Goal: Use online tool/utility: Utilize a website feature to perform a specific function

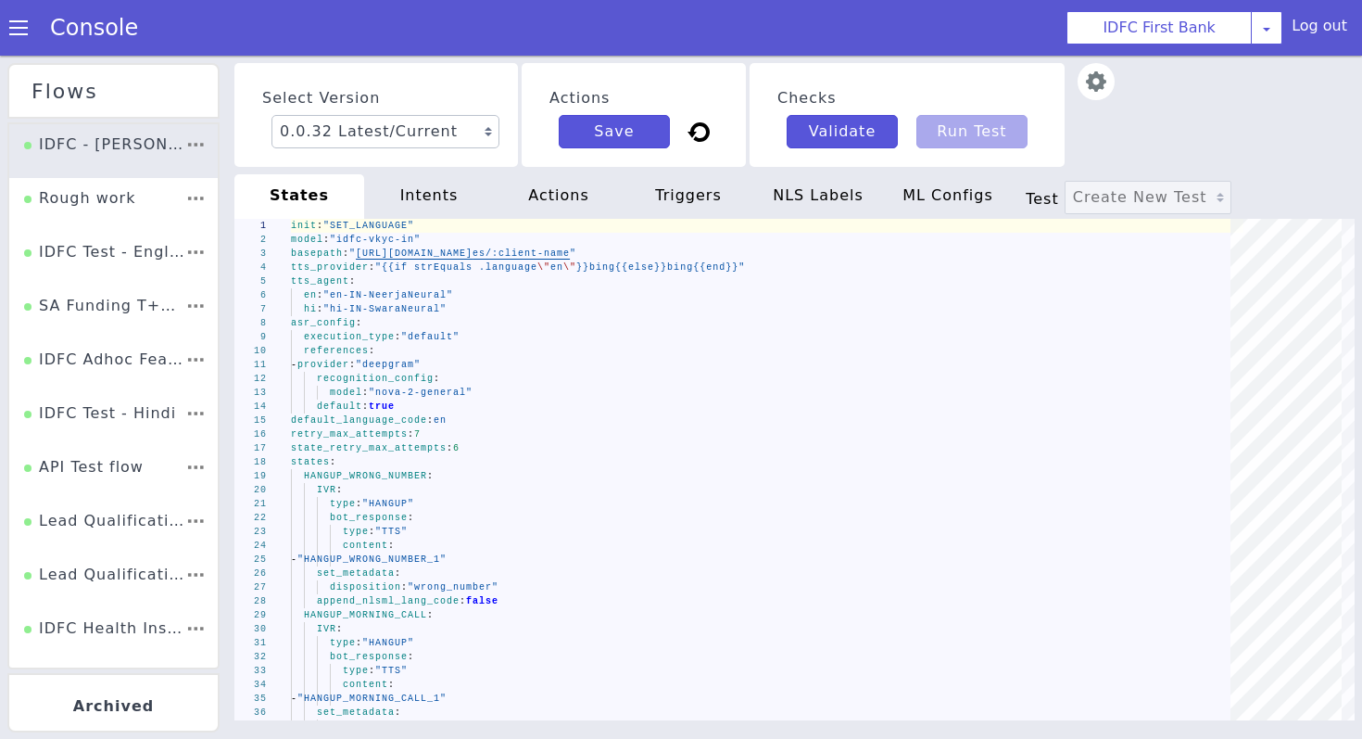
click at [8, 21] on div "Console" at bounding box center [85, 28] width 170 height 52
click at [16, 28] on span at bounding box center [18, 28] width 19 height 19
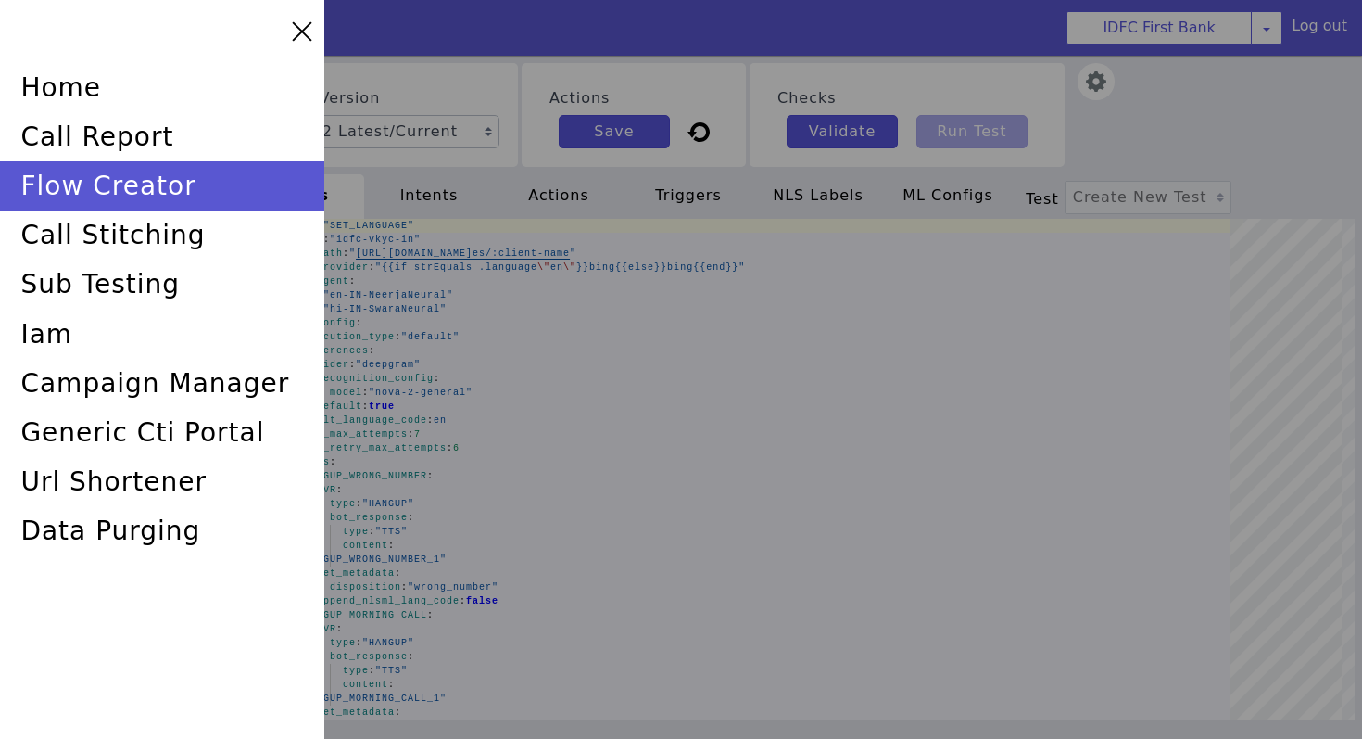
click at [530, 14] on div at bounding box center [681, 369] width 1362 height 739
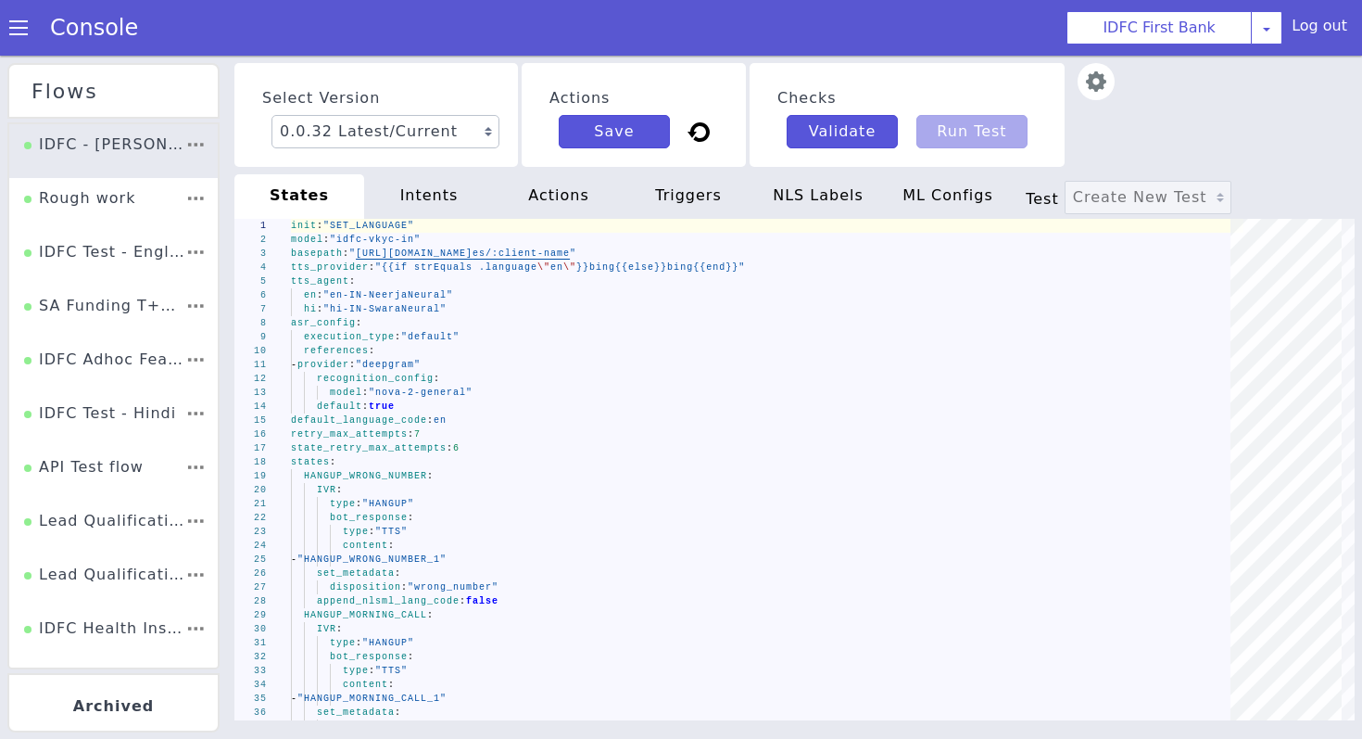
click at [530, 14] on section "Console IDFC First Bank [PERSON_NAME] Airtel DTH Pilot Airtel POC [PERSON_NAME]…" at bounding box center [681, 28] width 1362 height 56
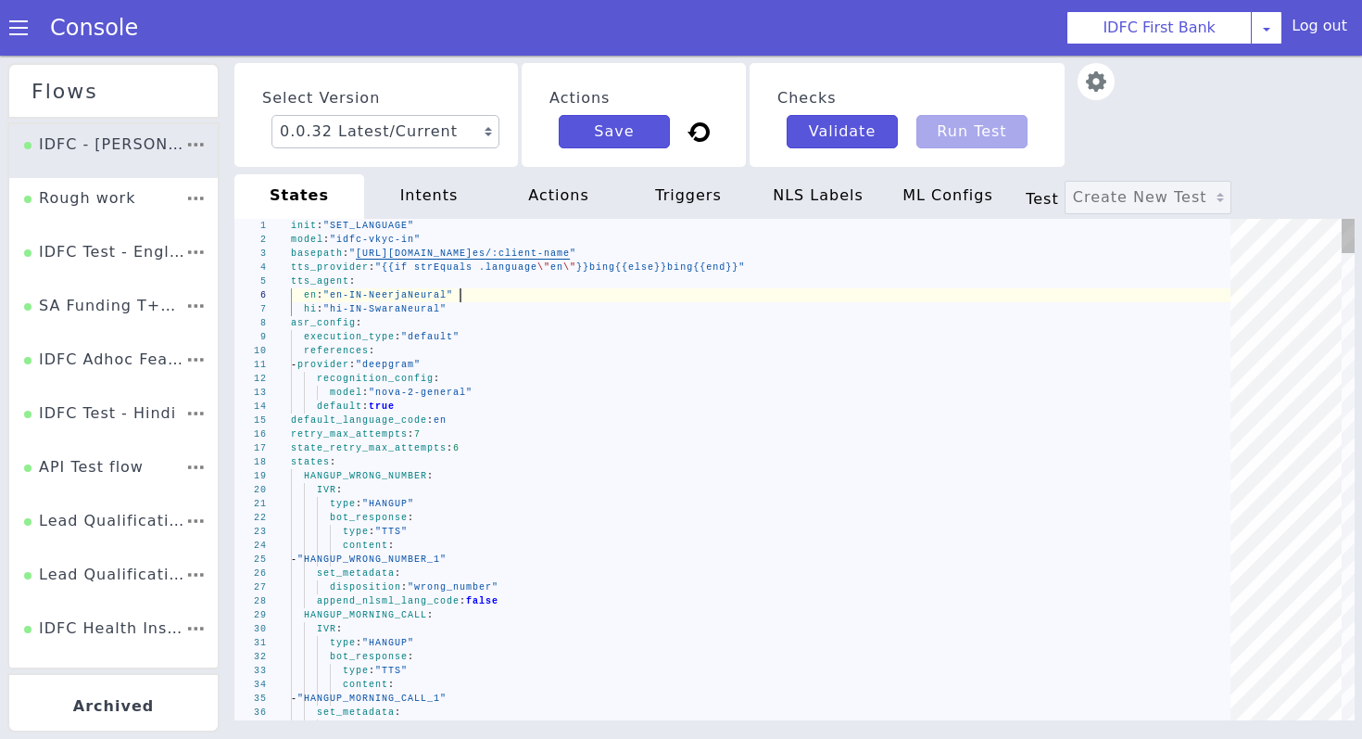
click at [523, 294] on div "en : "en-IN-NeerjaNeural"" at bounding box center [767, 295] width 953 height 14
click at [480, 292] on div "en : "en-IN-NeerjaNeural"" at bounding box center [767, 295] width 953 height 14
click at [472, 306] on div "hi : "hi-IN-SwaraNeural"" at bounding box center [767, 309] width 953 height 14
click at [473, 300] on div "en : "en-IN-NeerjaNeural"" at bounding box center [767, 295] width 953 height 14
click at [469, 309] on div "hi : "hi-IN-SwaraNeural"" at bounding box center [767, 309] width 953 height 14
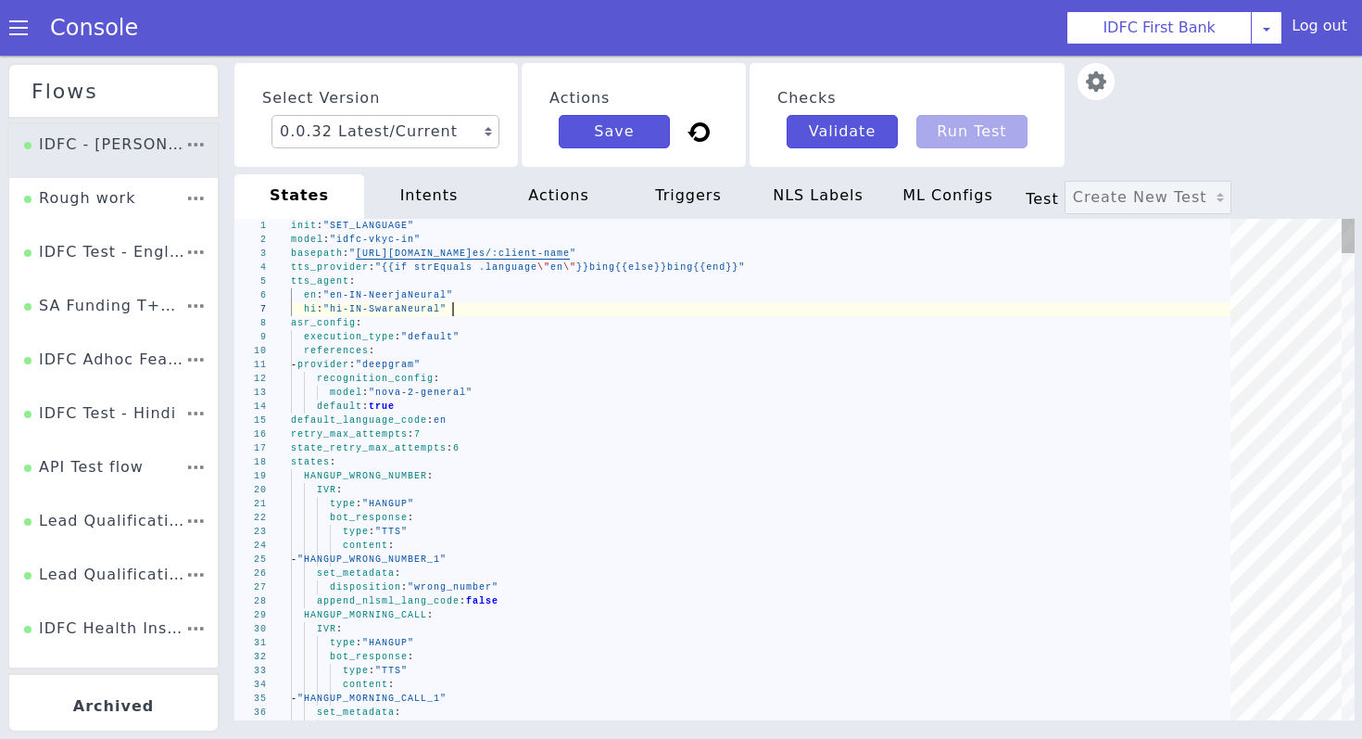
click at [470, 298] on div "en : "en-IN-NeerjaNeural"" at bounding box center [767, 295] width 953 height 14
click at [466, 310] on div "hi : "hi-IN-SwaraNeural"" at bounding box center [767, 309] width 953 height 14
click at [480, 294] on div "en : "en-IN-NeerjaNeural"" at bounding box center [767, 295] width 953 height 14
click at [481, 308] on div "hi : "hi-IN-SwaraNeural"" at bounding box center [767, 309] width 953 height 14
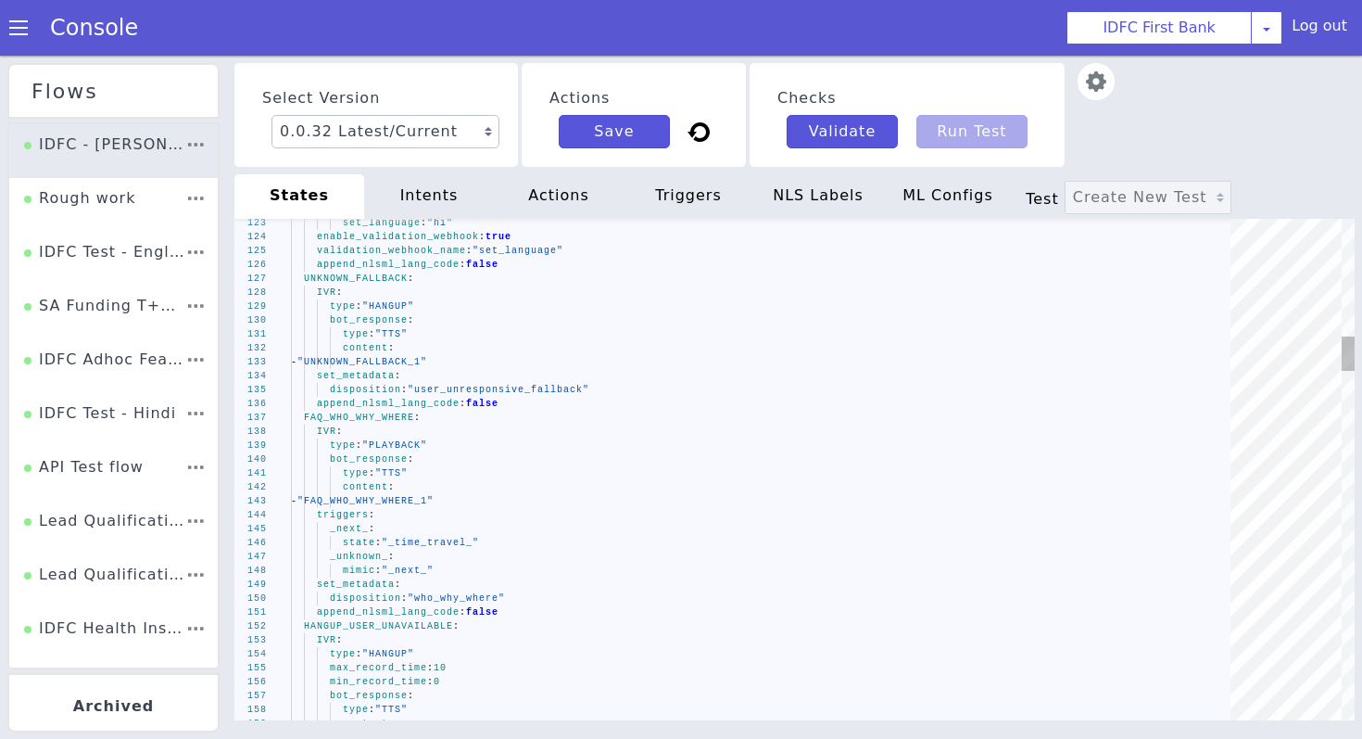
scroll to position [1, 0]
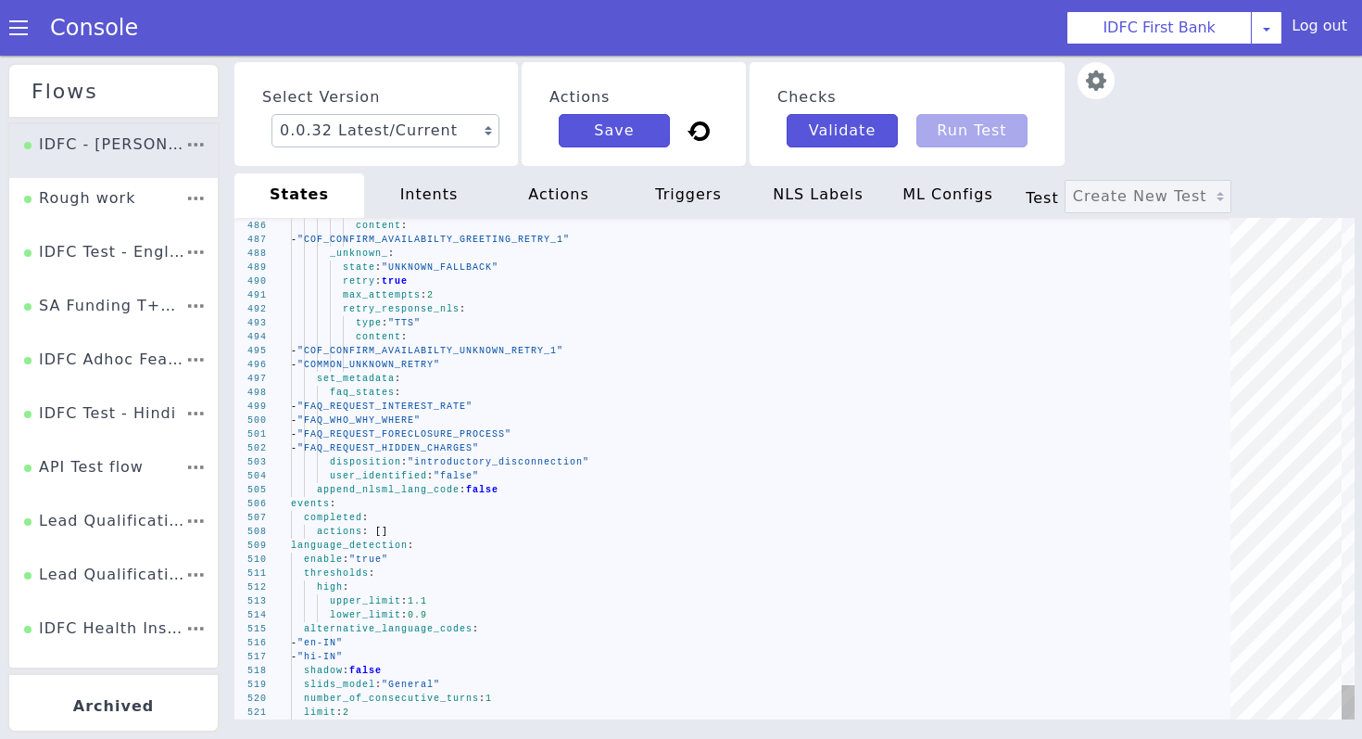
click at [441, 615] on div "lower_limit : 0.9" at bounding box center [767, 615] width 953 height 14
drag, startPoint x: 441, startPoint y: 615, endPoint x: 414, endPoint y: 604, distance: 29.1
click at [444, 626] on span "alternative_language_codes" at bounding box center [388, 629] width 169 height 10
click at [347, 575] on span "thresholds" at bounding box center [336, 573] width 65 height 10
click at [443, 612] on div "lower_limit : 0.9" at bounding box center [767, 615] width 953 height 14
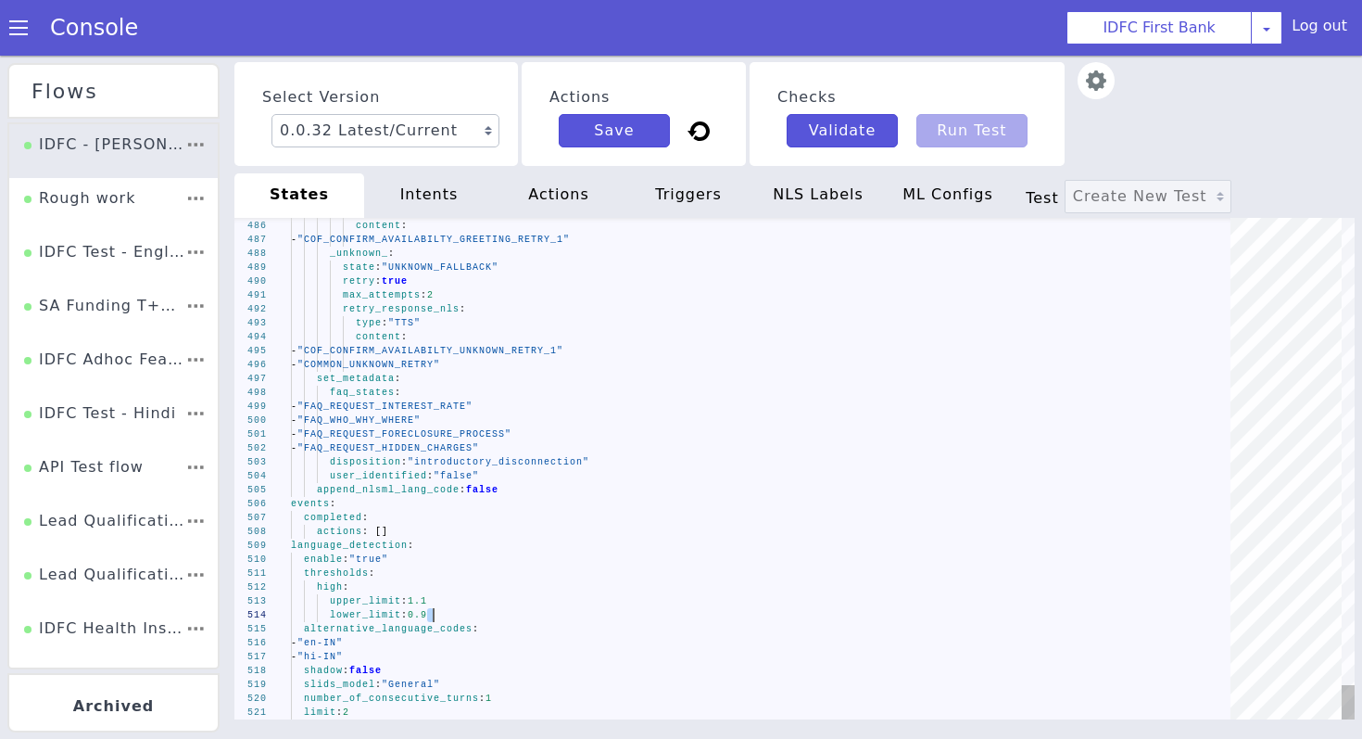
click at [339, 568] on span "thresholds" at bounding box center [336, 573] width 65 height 10
click at [441, 610] on div "lower_limit : 0.9" at bounding box center [767, 615] width 953 height 14
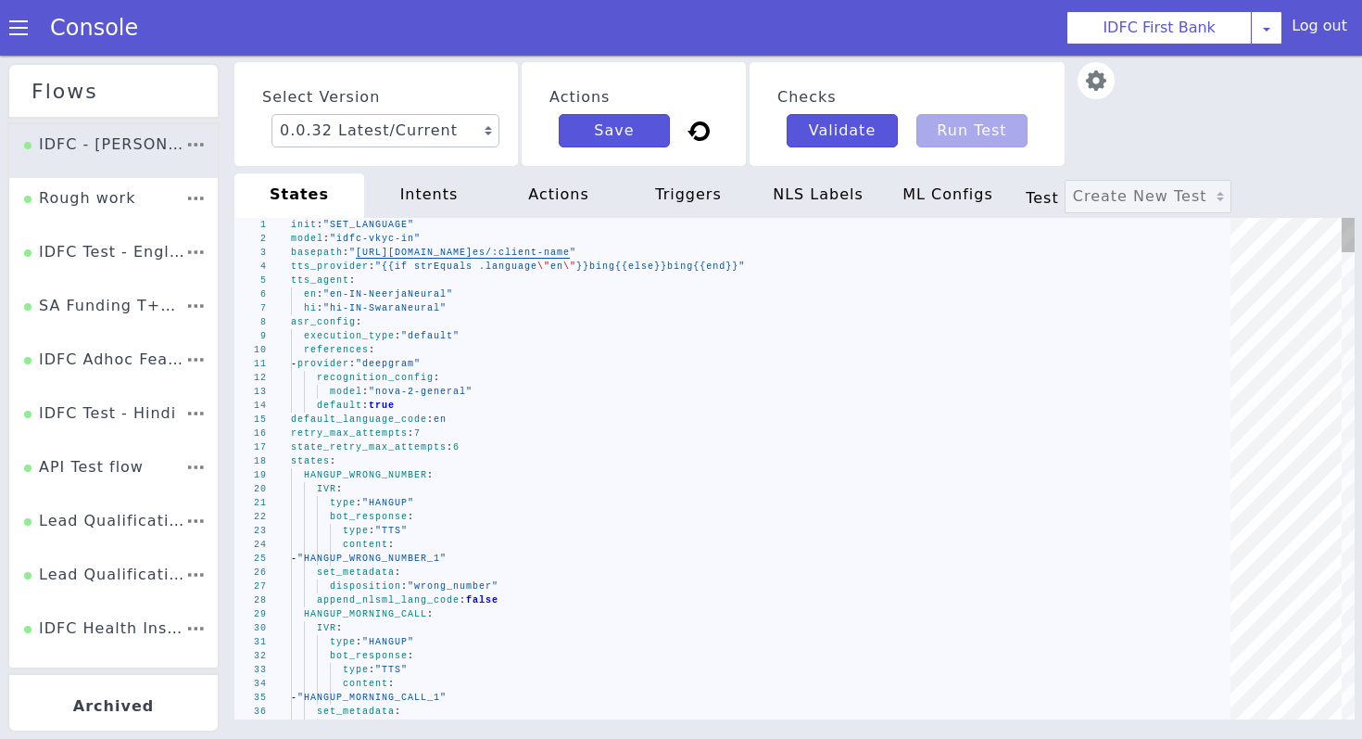
click at [484, 297] on div "en : "en-IN-NeerjaNeural"" at bounding box center [767, 294] width 953 height 14
click at [482, 303] on div "hi : "hi-IN-SwaraNeural"" at bounding box center [767, 308] width 953 height 14
click at [485, 297] on div "en : "en-IN-NeerjaNeural"" at bounding box center [767, 294] width 953 height 14
click at [480, 311] on div "hi : "hi-IN-SwaraNeural"" at bounding box center [767, 308] width 953 height 14
click at [473, 342] on div "execution_type : "default"" at bounding box center [767, 336] width 953 height 14
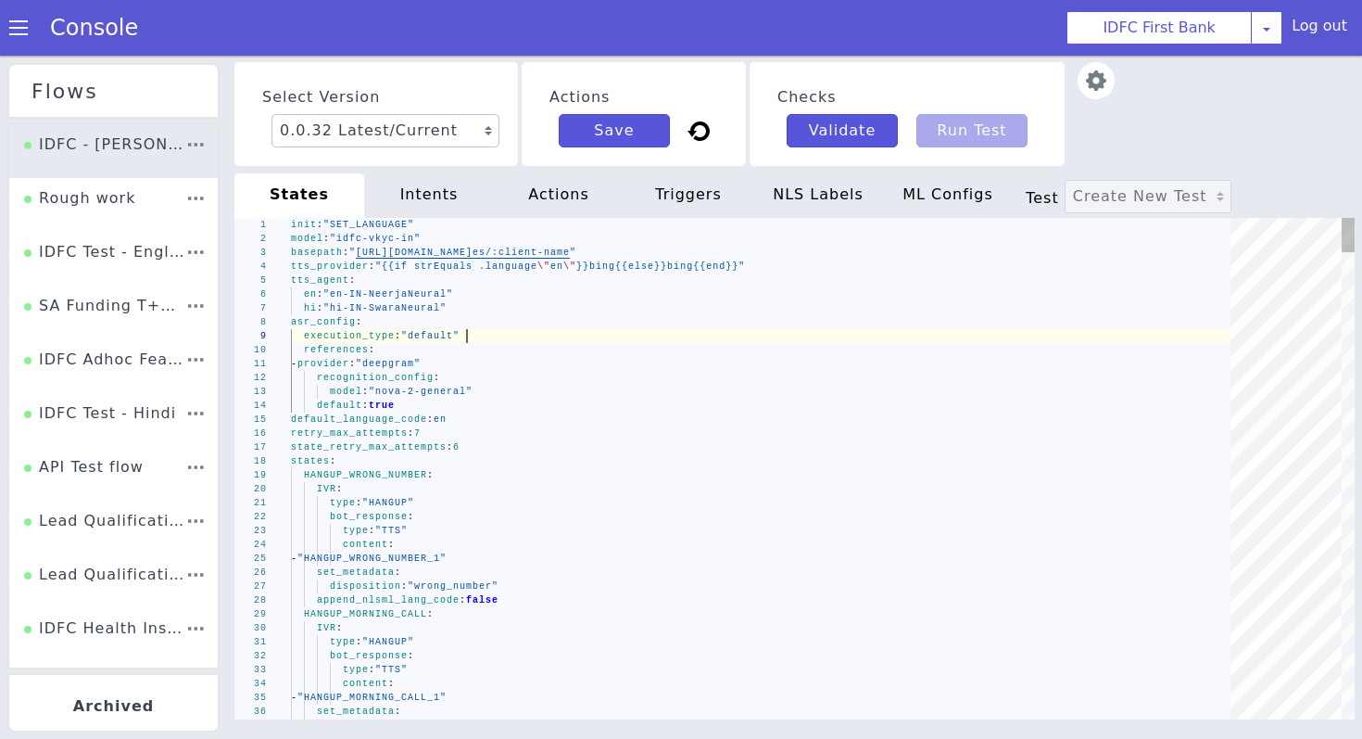
click at [435, 352] on div "references :" at bounding box center [767, 350] width 953 height 14
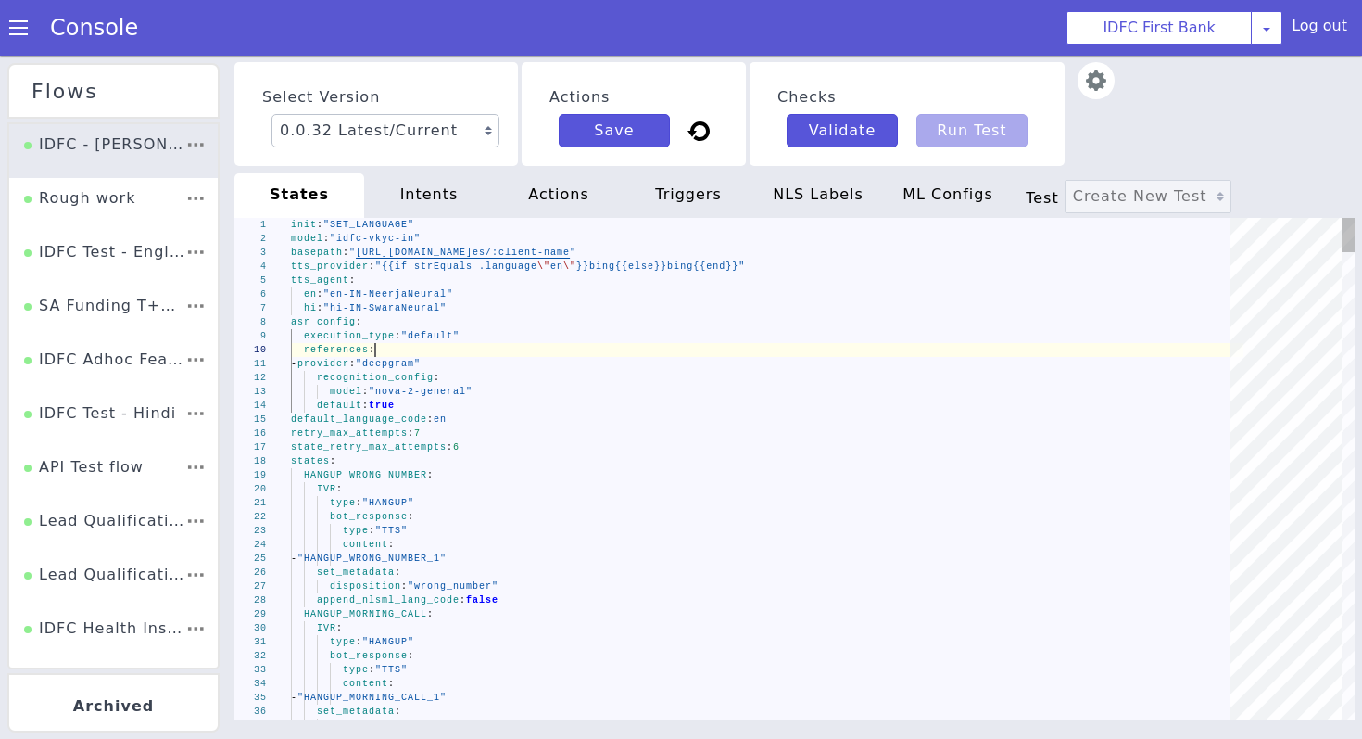
click at [467, 360] on div "- provider : "deepgram"" at bounding box center [767, 364] width 953 height 14
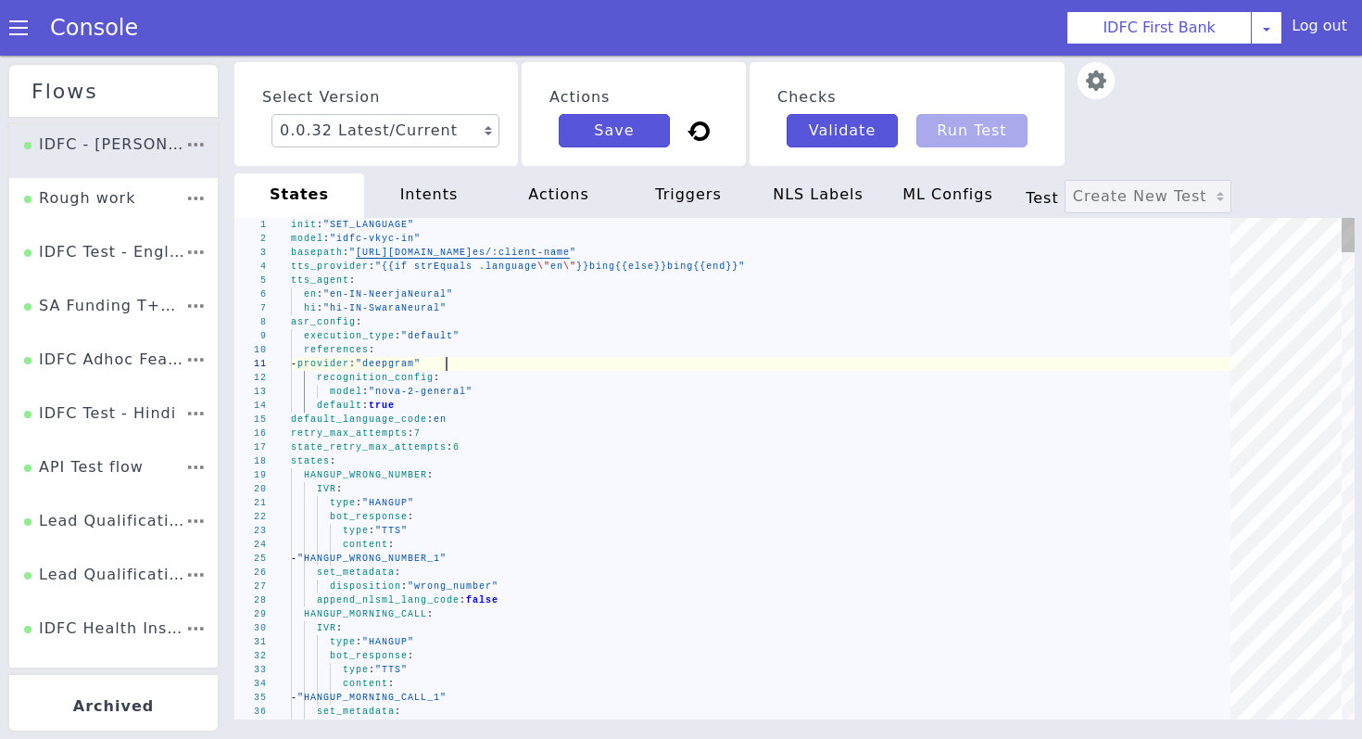
click at [465, 378] on div "recognition_config :" at bounding box center [767, 378] width 953 height 14
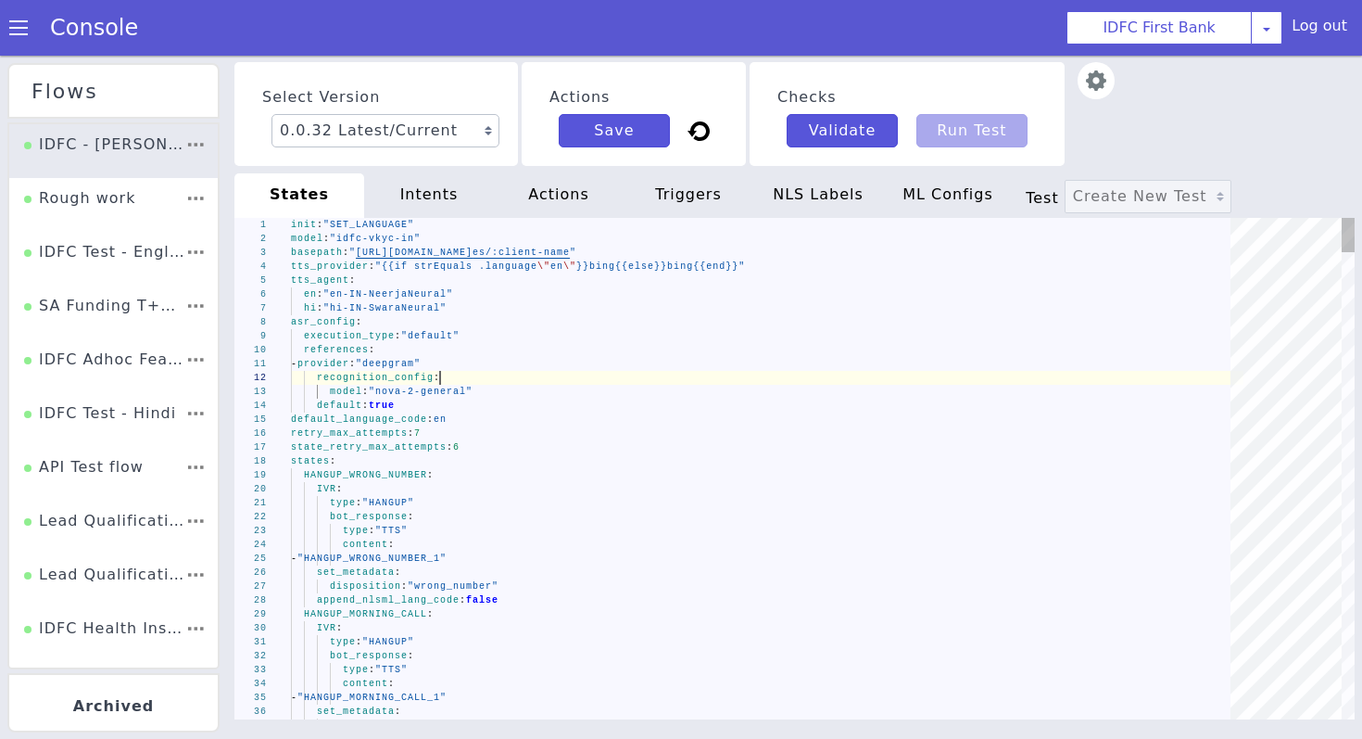
click at [487, 384] on div "recognition_config :" at bounding box center [767, 378] width 953 height 14
click at [473, 396] on span ""nova-2-general"" at bounding box center [421, 391] width 104 height 10
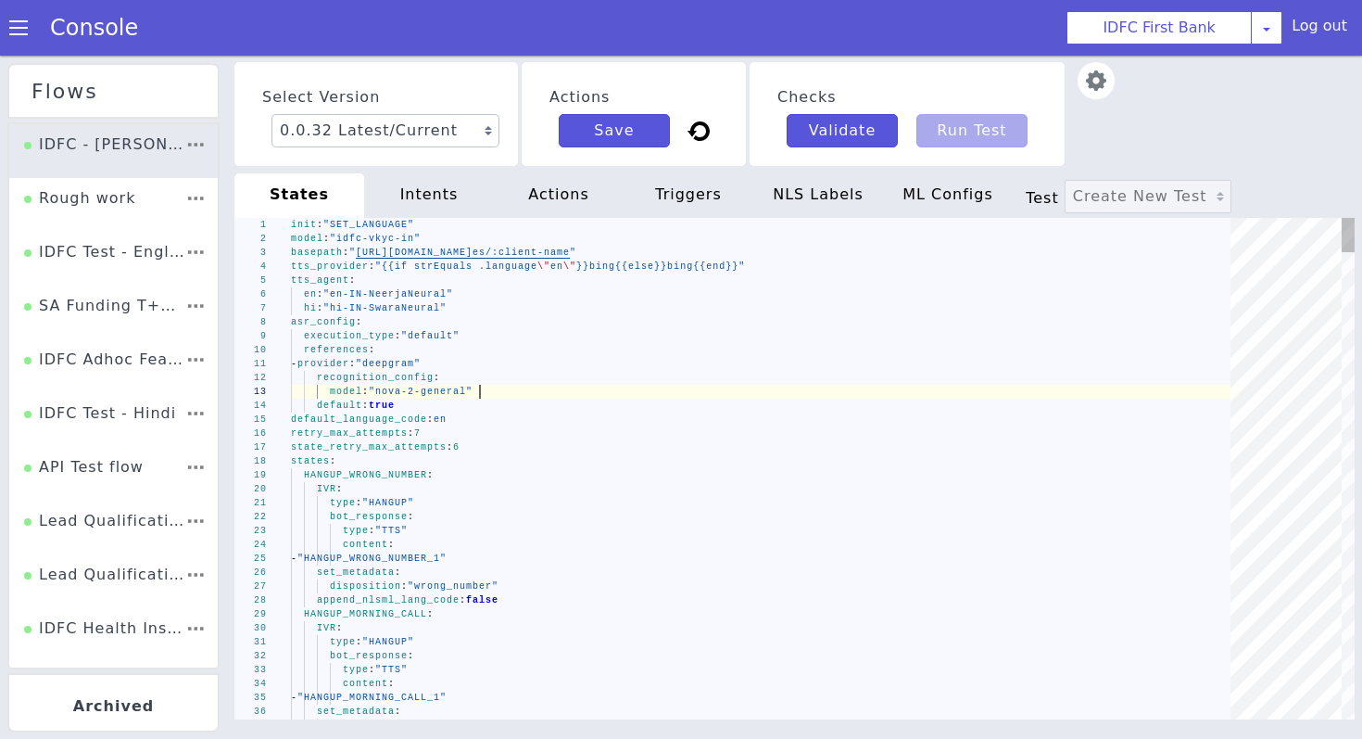
click at [454, 403] on div "default : true" at bounding box center [767, 405] width 953 height 14
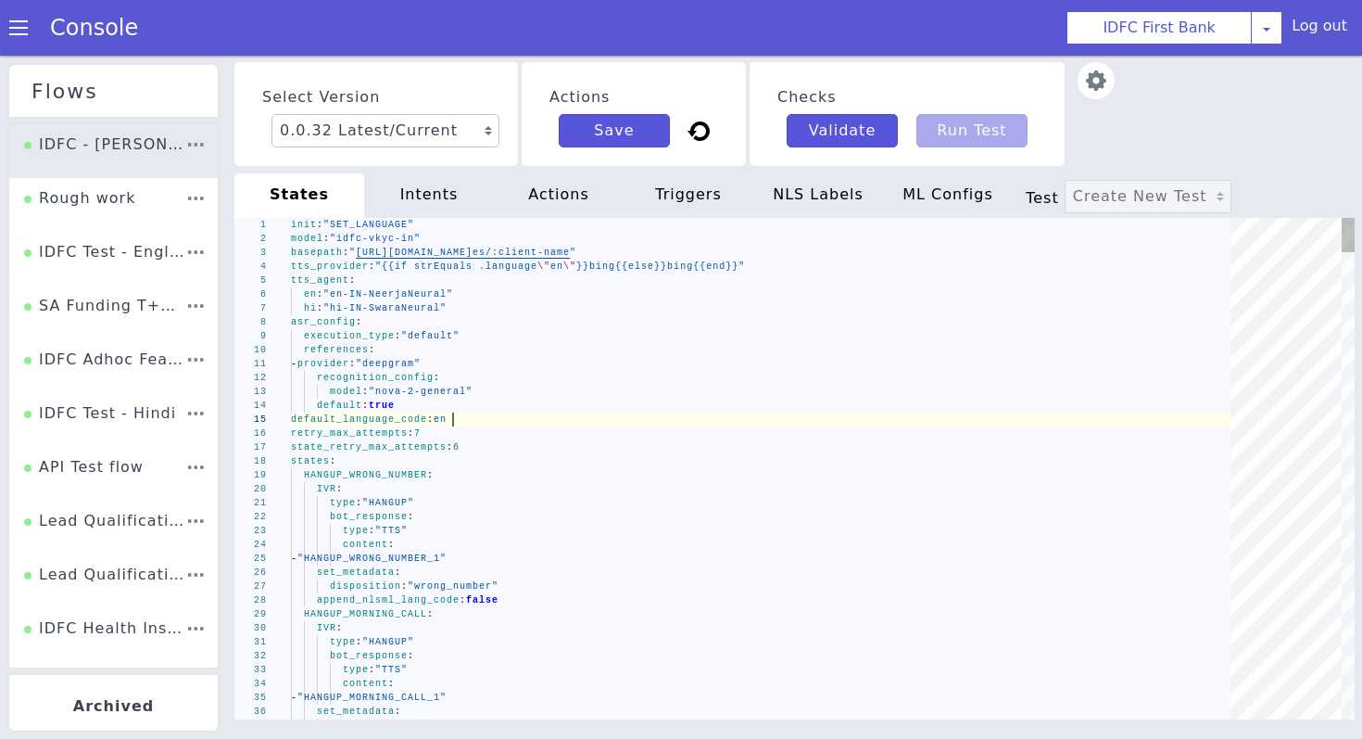
click at [468, 424] on div "default_language_code : en" at bounding box center [767, 419] width 953 height 14
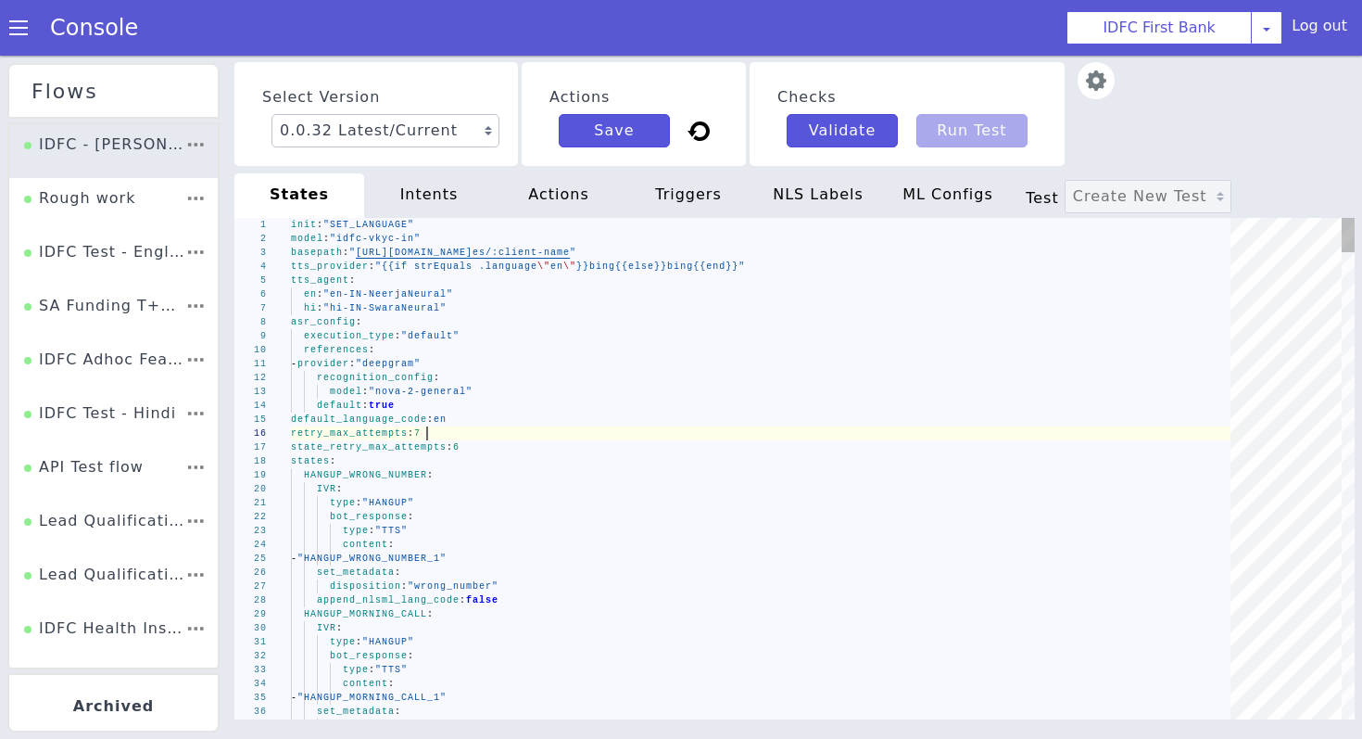
click at [459, 433] on div "retry_max_attempts : 7" at bounding box center [767, 433] width 953 height 14
click at [499, 442] on div "state_retry_max_attempts : 6" at bounding box center [767, 447] width 953 height 14
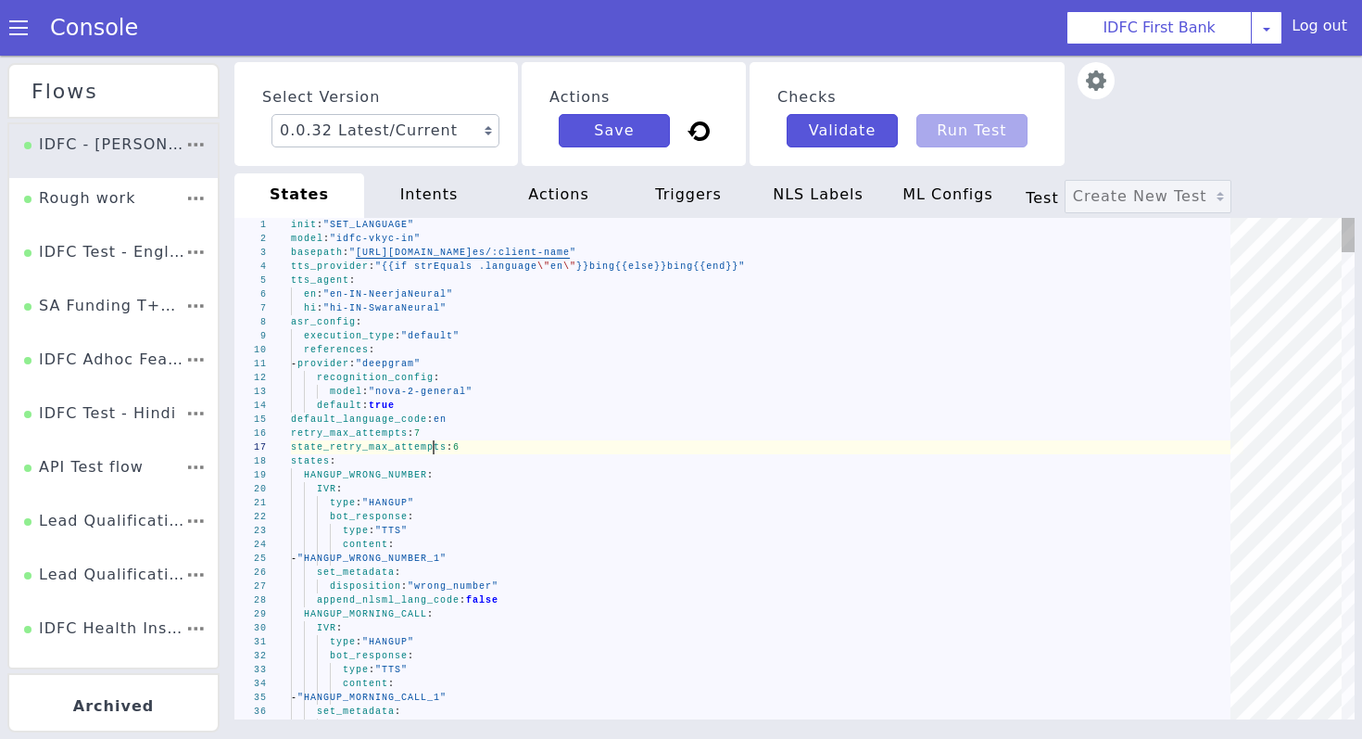
click at [434, 451] on div "31 32 33 34 35 36 37 21 22 23 24 25 26 27 28 29 30 12 13 14 15 16 17 18 19 20 7…" at bounding box center [794, 468] width 1120 height 501
click at [436, 462] on div "states :" at bounding box center [767, 461] width 953 height 14
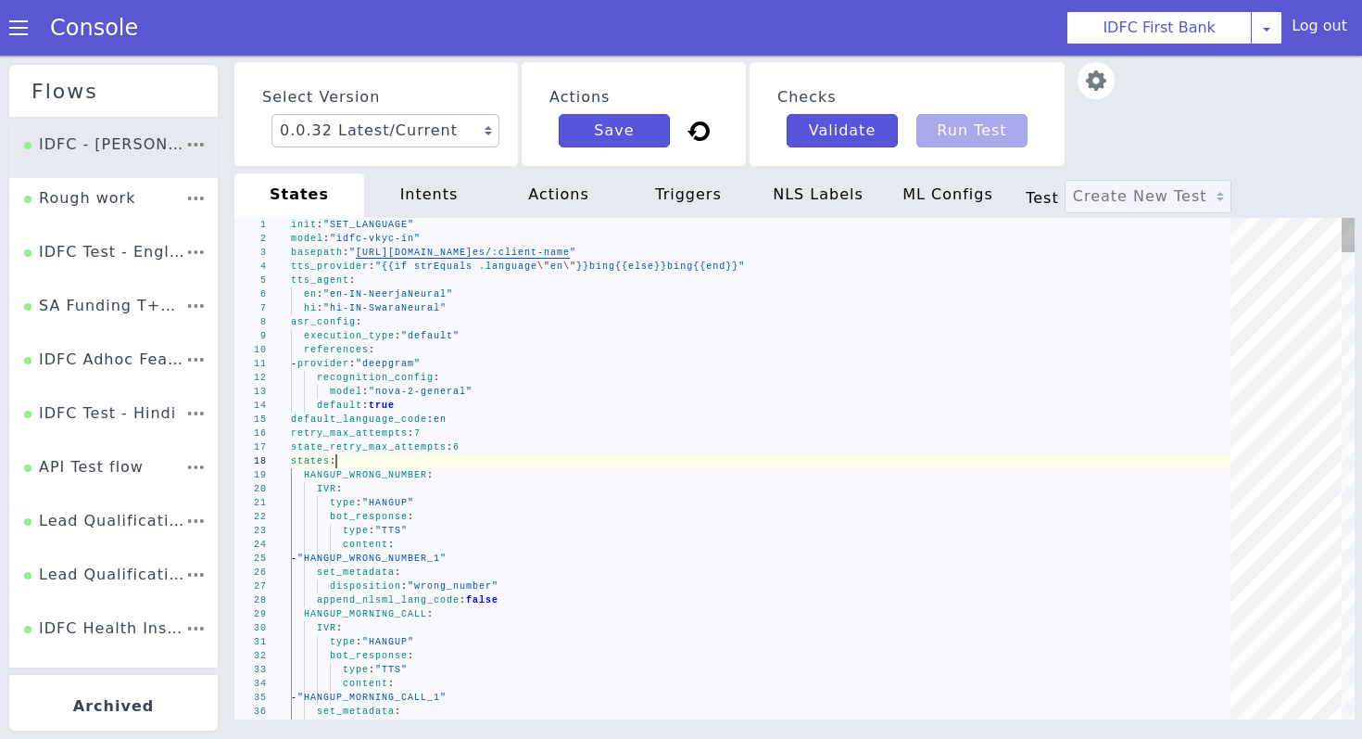
click at [445, 476] on div "HANGUP_WRONG_NUMBER :" at bounding box center [767, 475] width 953 height 14
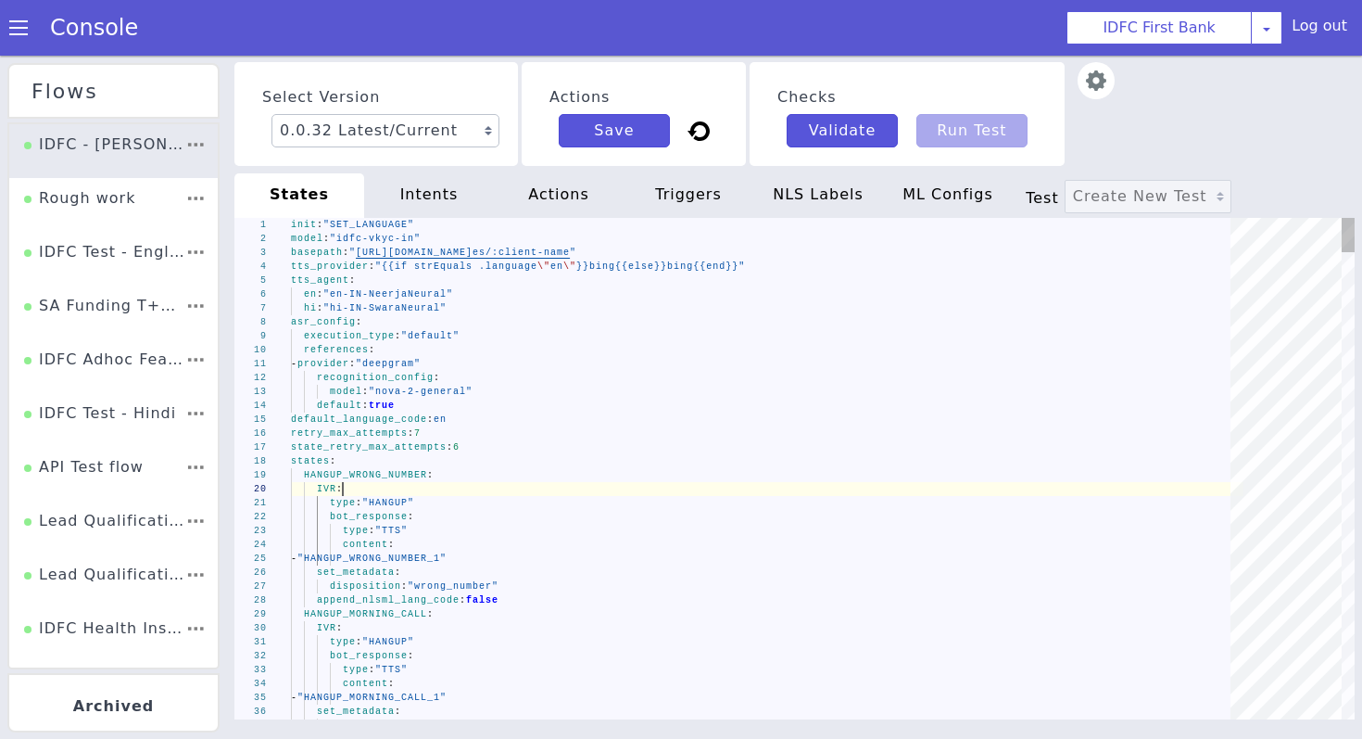
click at [432, 487] on div "IVR :" at bounding box center [767, 489] width 953 height 14
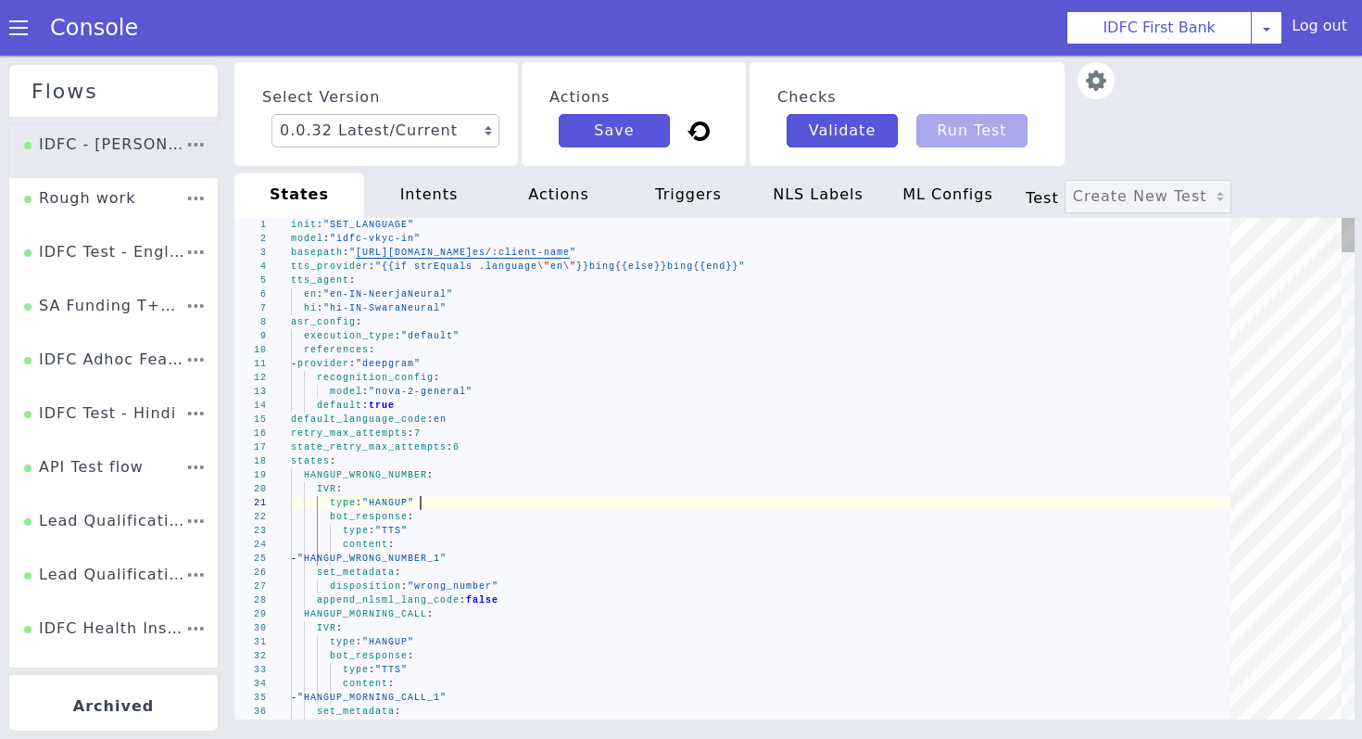
click at [444, 499] on div "type : "HANGUP"" at bounding box center [767, 503] width 953 height 14
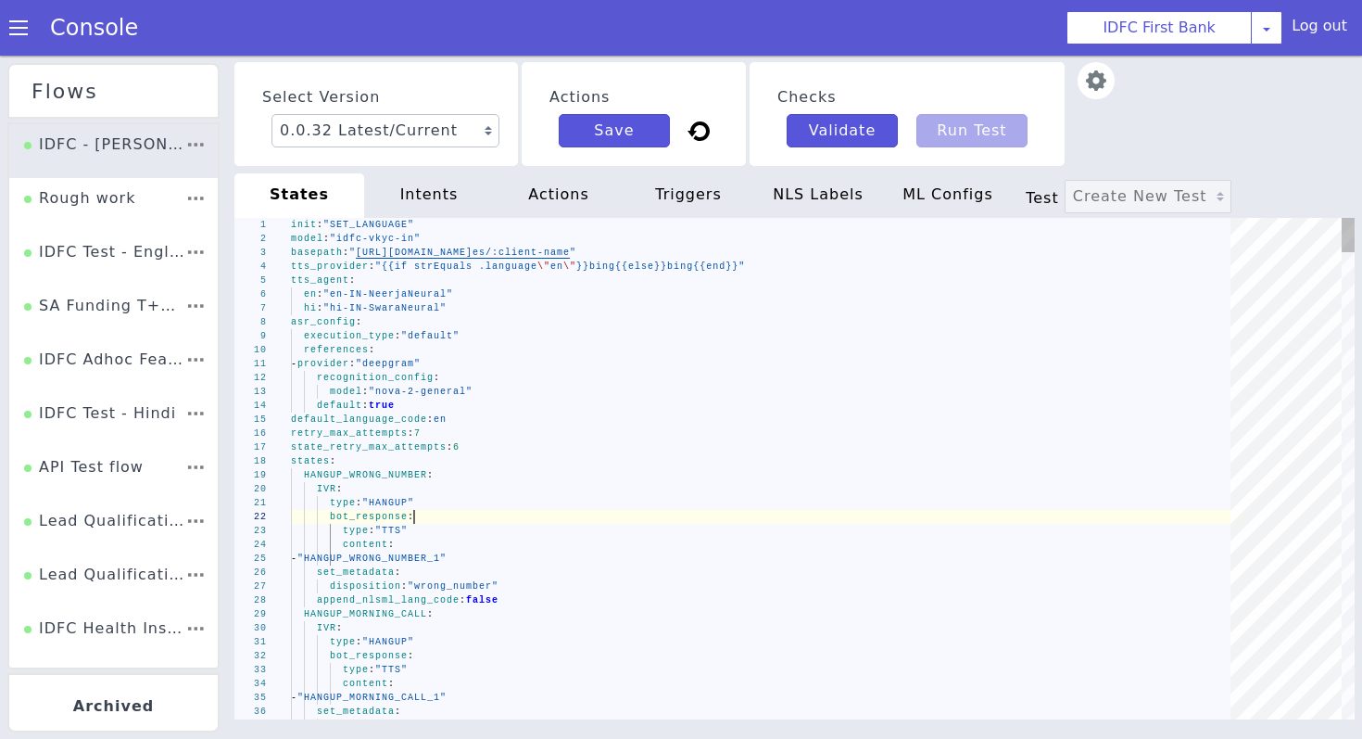
click at [439, 515] on div "bot_response :" at bounding box center [767, 517] width 953 height 14
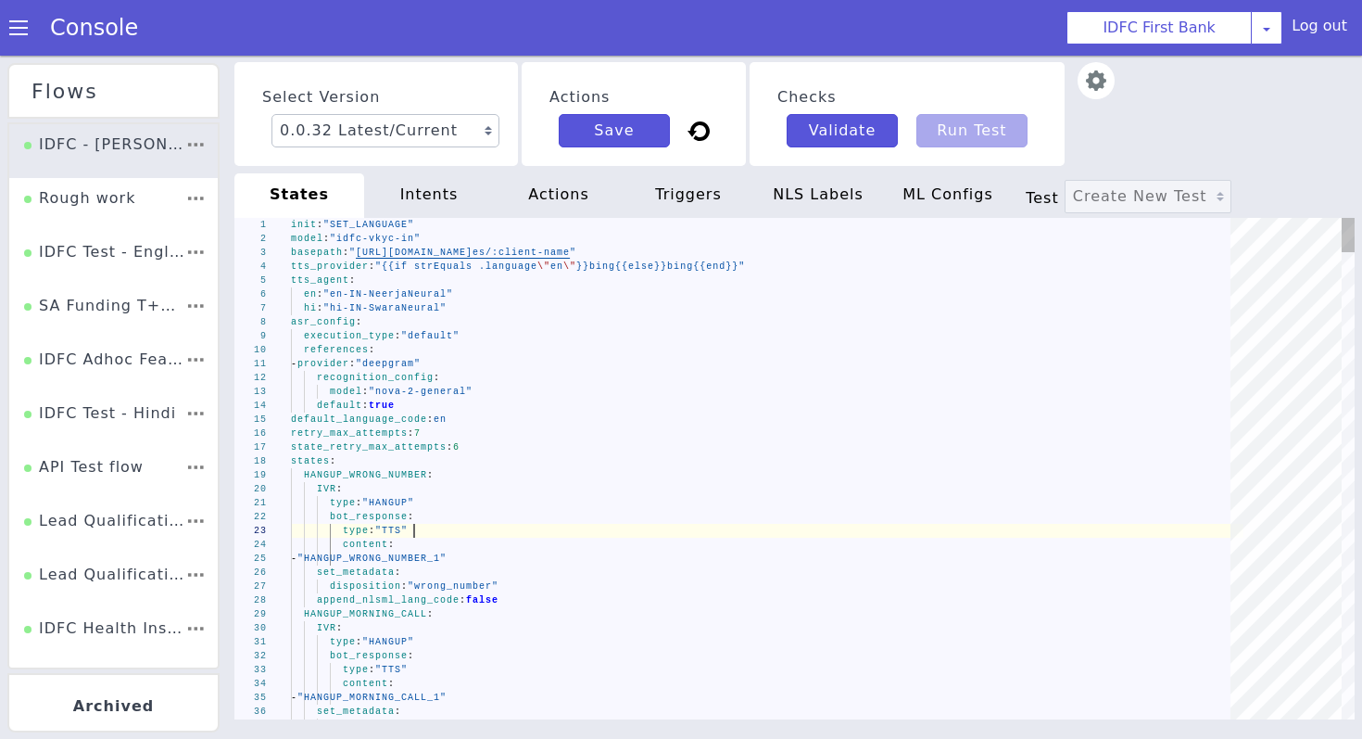
click at [436, 527] on div "type : "TTS"" at bounding box center [767, 531] width 953 height 14
click at [434, 543] on div "content :" at bounding box center [767, 544] width 953 height 14
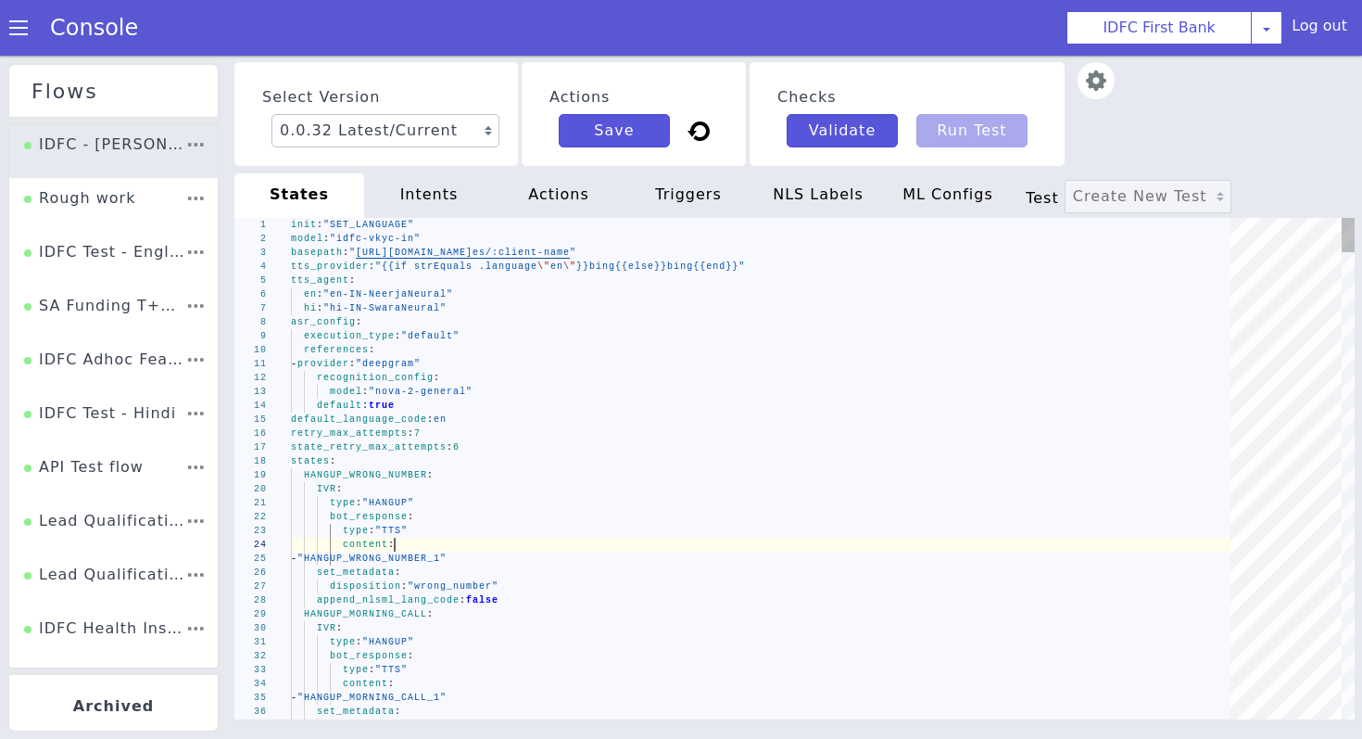
click at [514, 563] on div "- "HANGUP_WRONG_NUMBER_1"" at bounding box center [767, 558] width 953 height 14
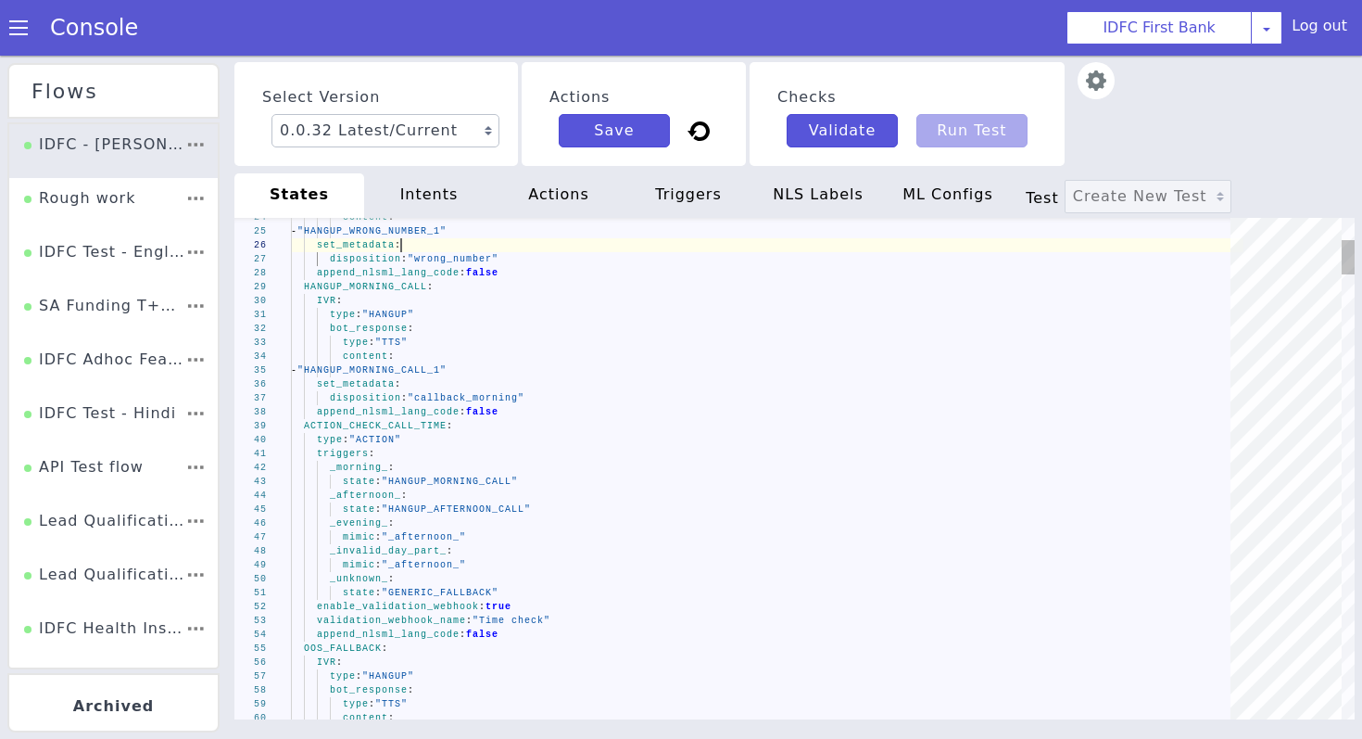
click at [405, 242] on div "set_metadata :" at bounding box center [767, 245] width 953 height 14
click at [511, 259] on div "disposition : "wrong_number"" at bounding box center [767, 259] width 953 height 14
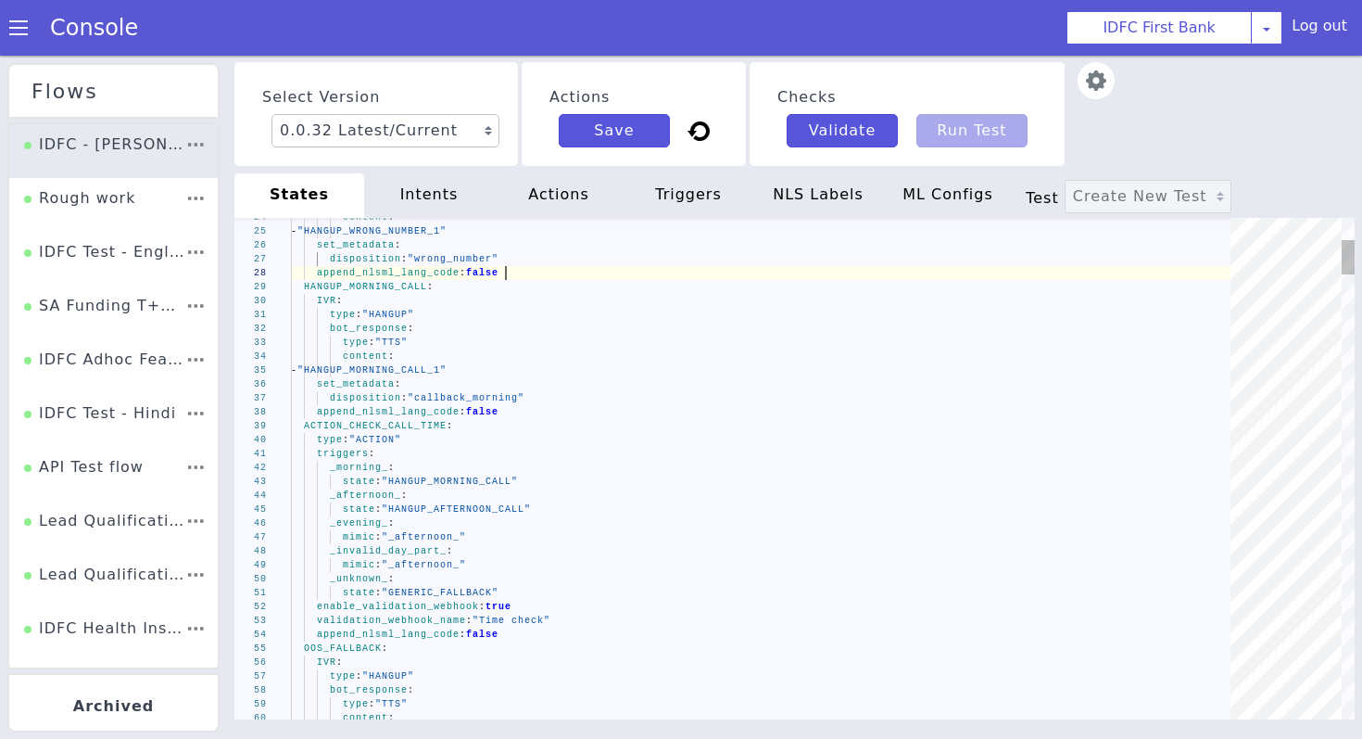
click at [516, 272] on div "append_nlsml_lang_code : false" at bounding box center [767, 273] width 953 height 14
click at [479, 295] on div "IVR :" at bounding box center [767, 301] width 953 height 14
click at [456, 288] on div "HANGUP_MORNING_CALL :" at bounding box center [767, 287] width 953 height 14
click at [436, 301] on div "IVR :" at bounding box center [767, 301] width 953 height 14
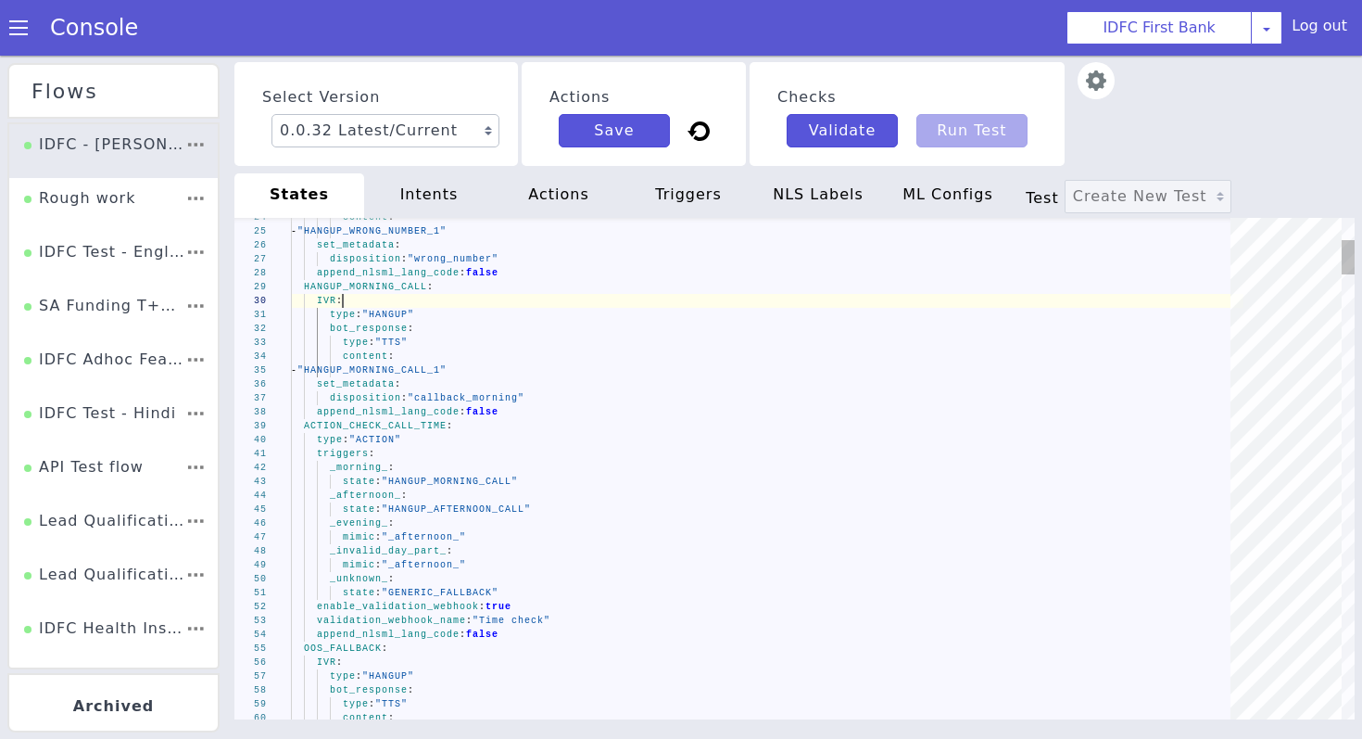
click at [447, 313] on div "type : "HANGUP"" at bounding box center [767, 315] width 953 height 14
click at [444, 317] on div "type : "HANGUP"" at bounding box center [767, 315] width 953 height 14
click at [444, 330] on div "bot_response :" at bounding box center [767, 329] width 953 height 14
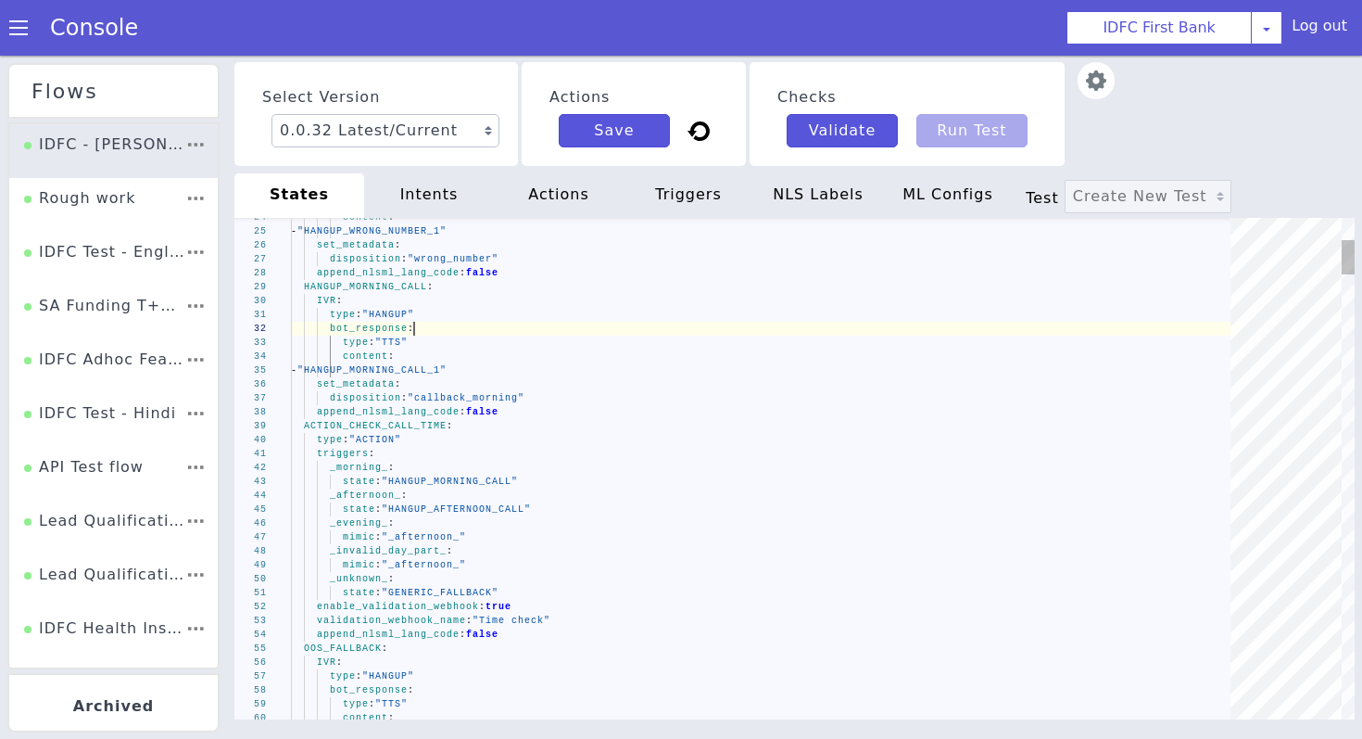
click at [437, 349] on div "content :" at bounding box center [767, 356] width 953 height 14
click at [425, 356] on div "content :" at bounding box center [767, 356] width 953 height 14
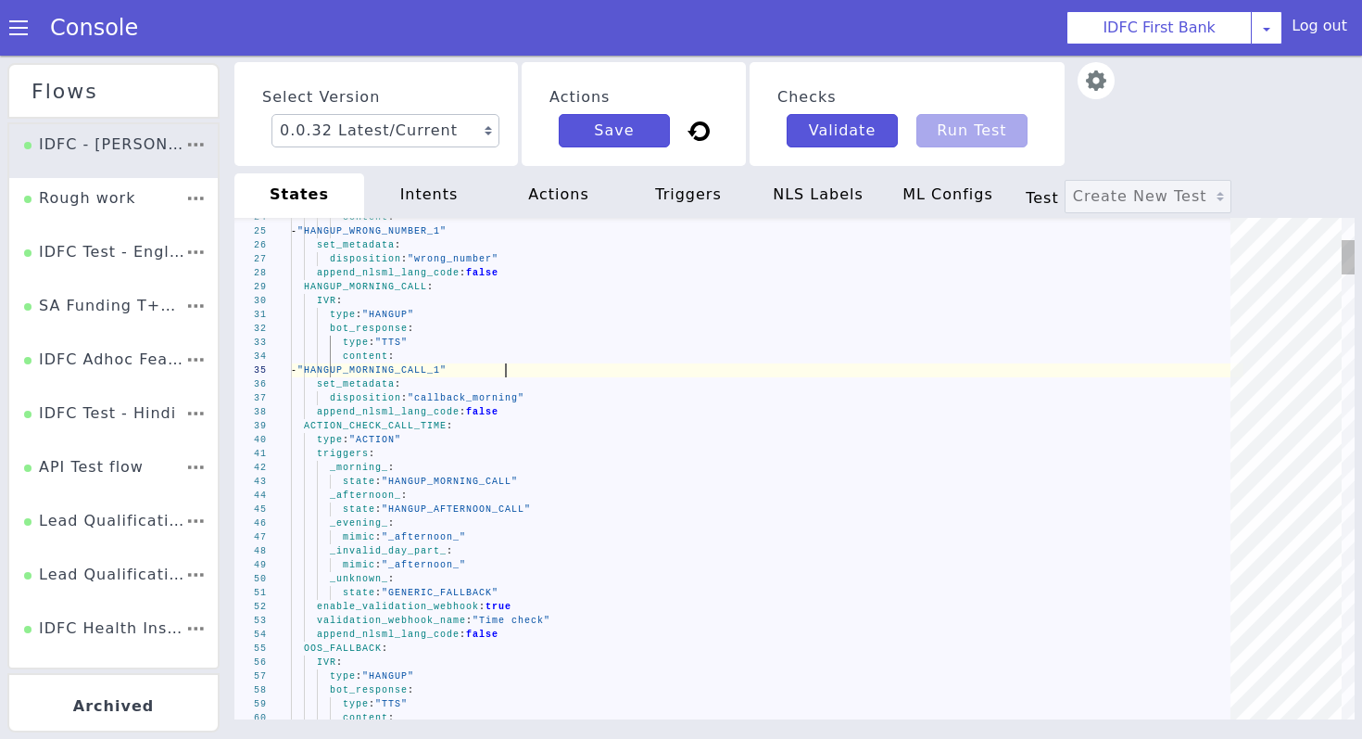
click at [537, 376] on div "- "HANGUP_MORNING_CALL_1"" at bounding box center [767, 370] width 953 height 14
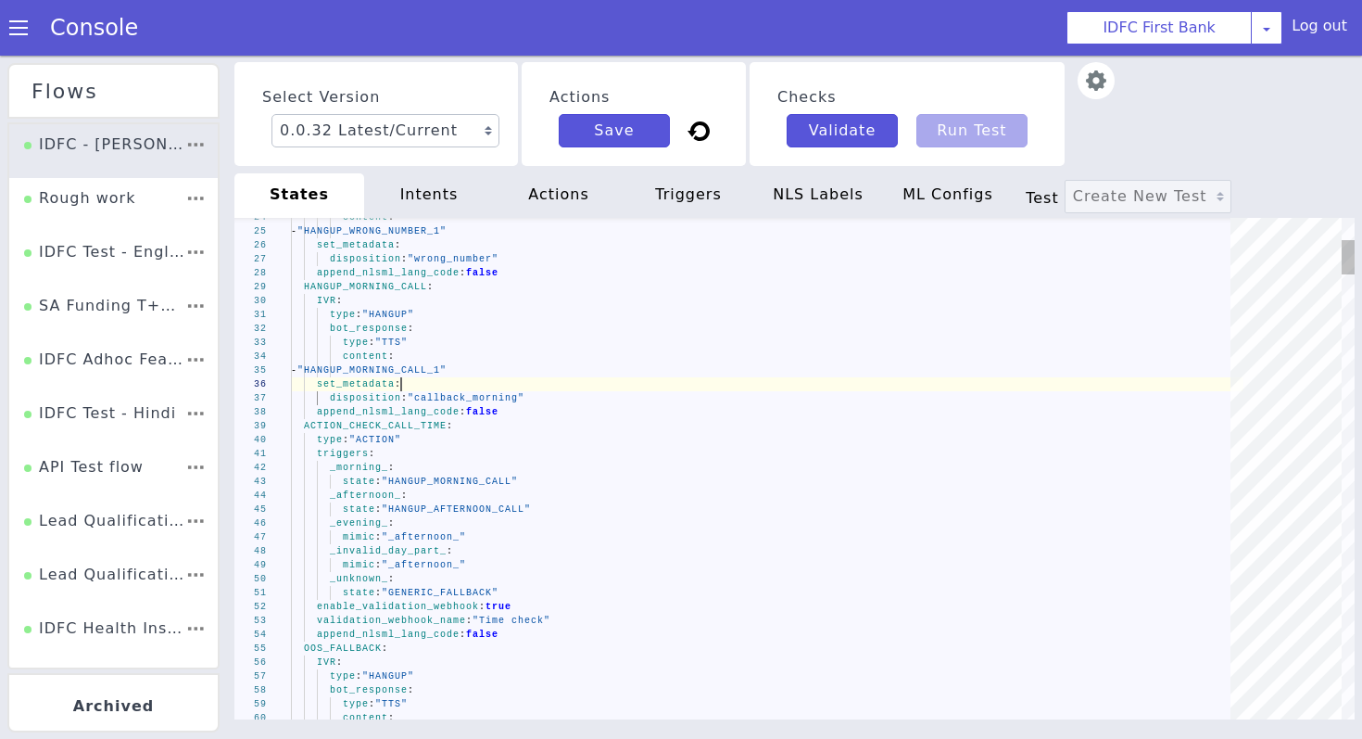
click at [483, 387] on div "set_metadata :" at bounding box center [767, 384] width 953 height 14
click at [557, 405] on div "append_nlsml_lang_code : false" at bounding box center [767, 412] width 953 height 14
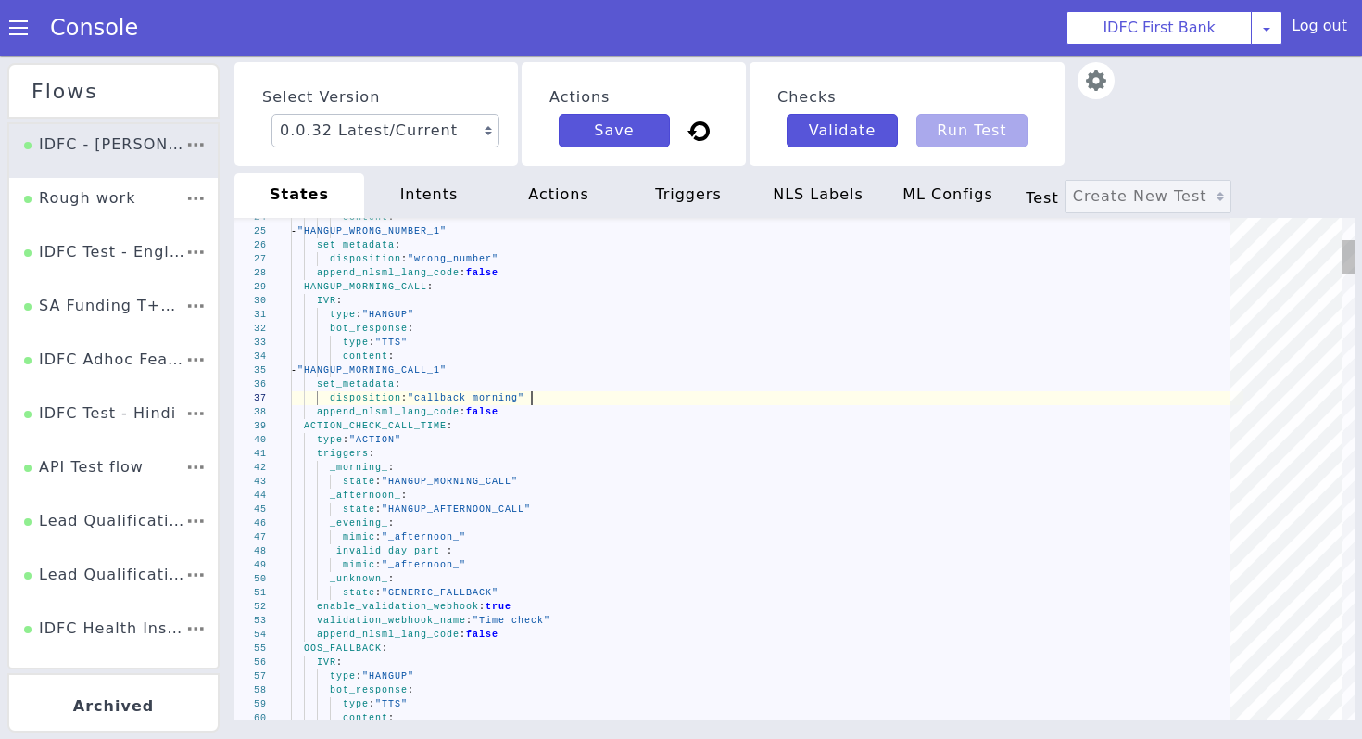
click at [529, 414] on div "append_nlsml_lang_code : false" at bounding box center [767, 412] width 953 height 14
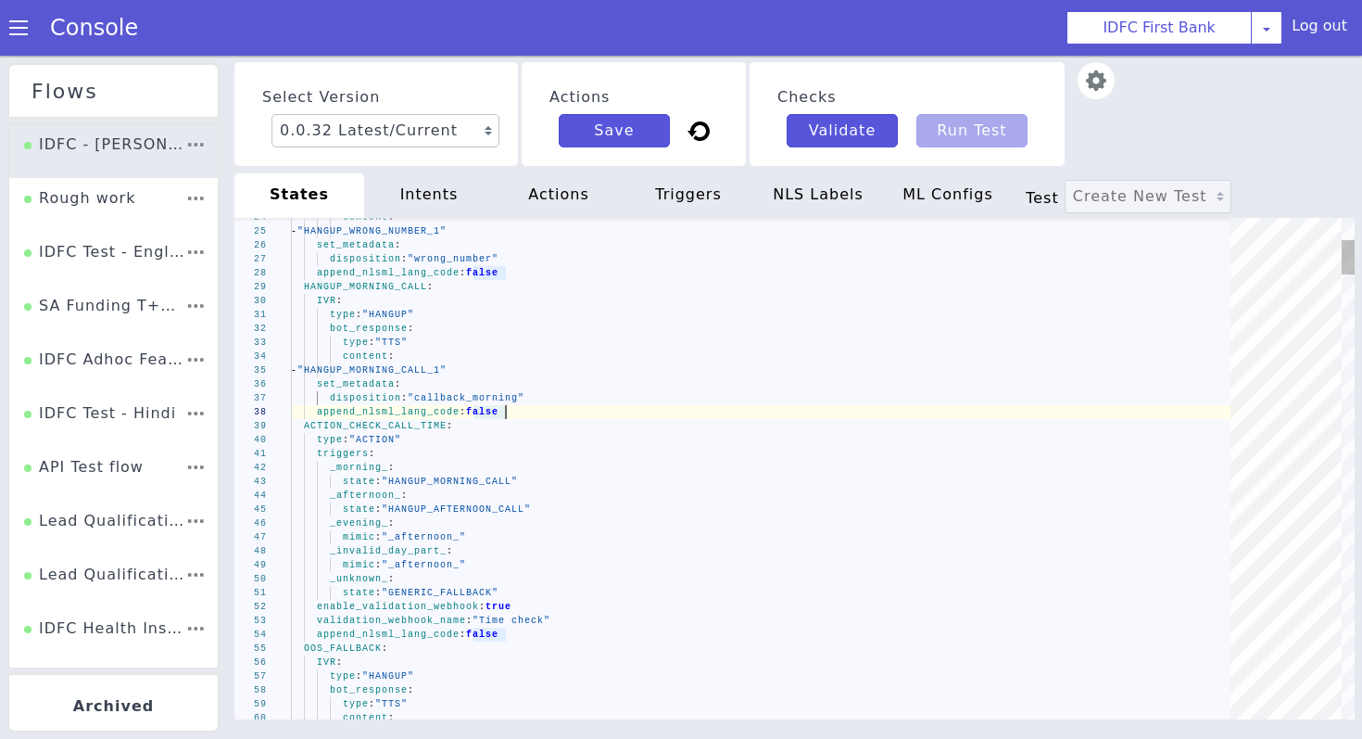
click at [479, 426] on div "ACTION_CHECK_CALL_TIME :" at bounding box center [767, 426] width 953 height 14
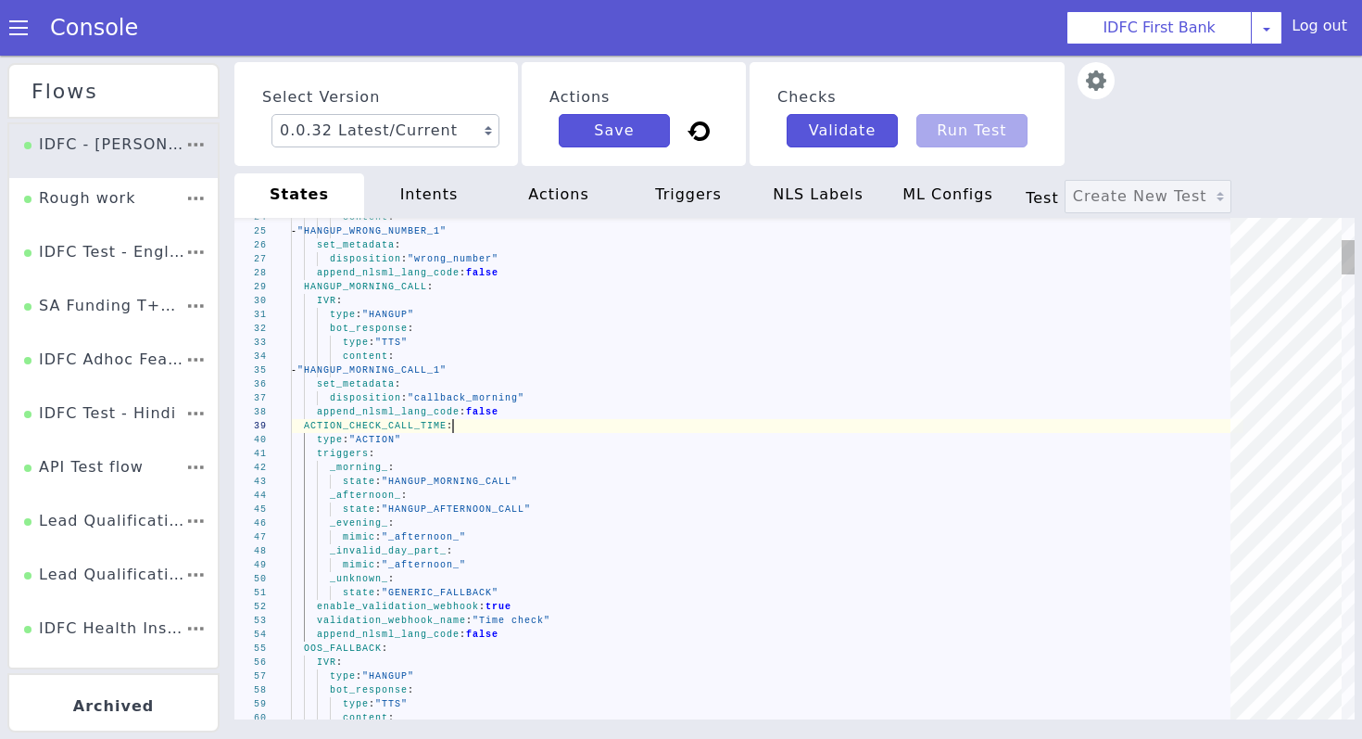
click at [439, 448] on div "triggers :" at bounding box center [767, 454] width 953 height 14
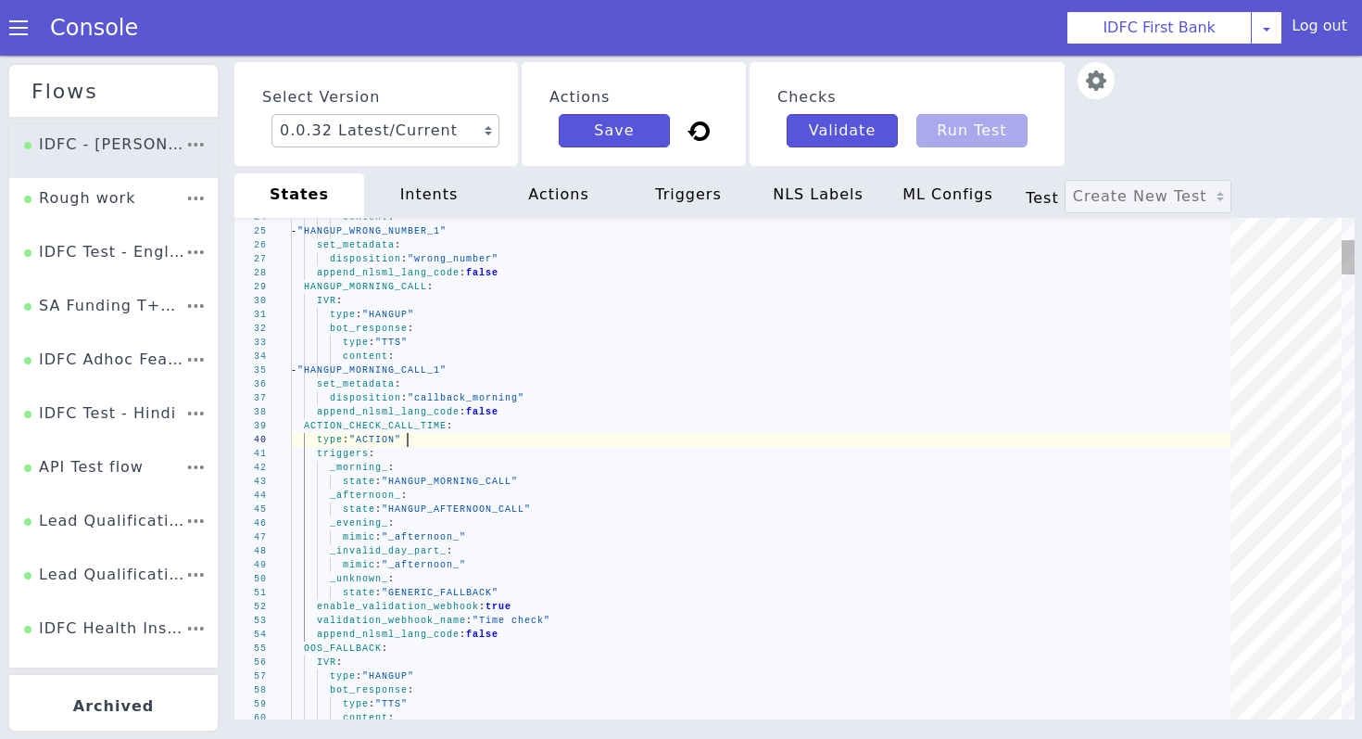
click at [424, 438] on div "type : "ACTION"" at bounding box center [767, 440] width 953 height 14
click at [424, 445] on div "type : "ACTION"" at bounding box center [767, 440] width 953 height 14
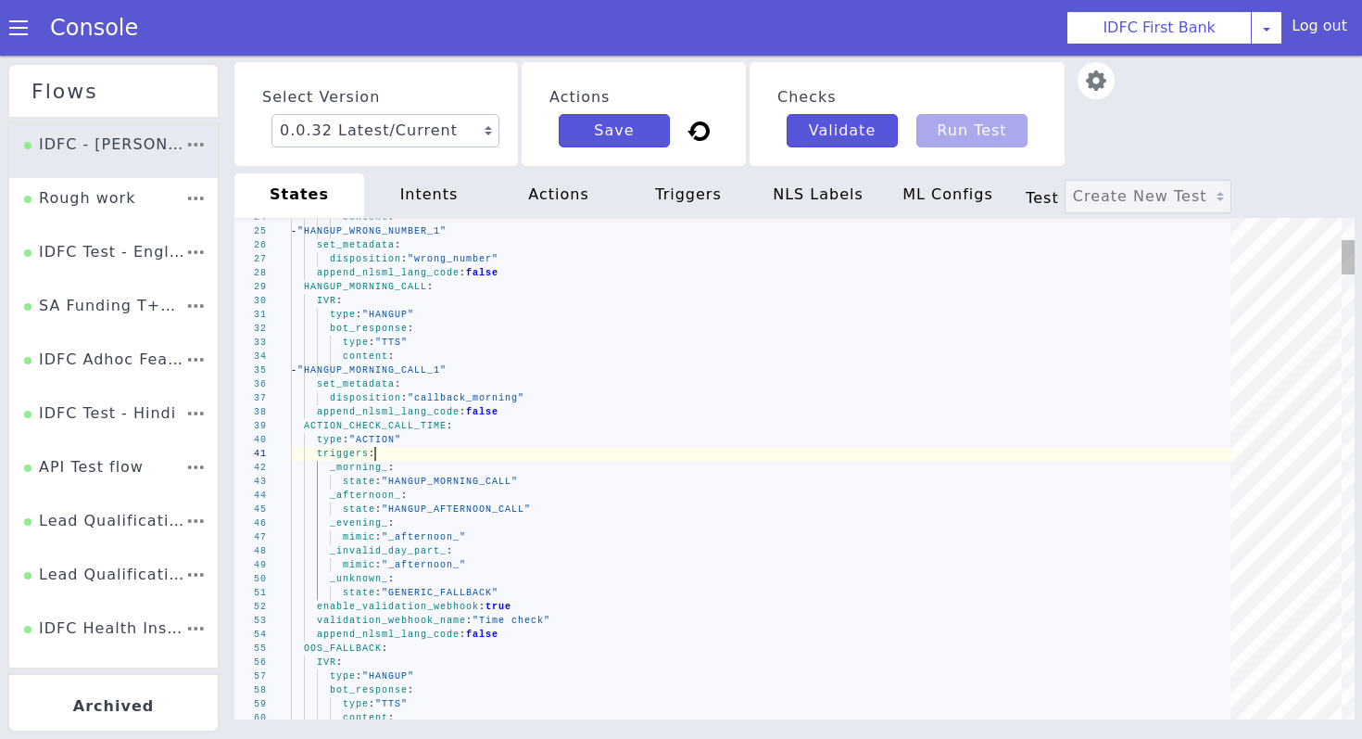
click at [418, 458] on div "triggers :" at bounding box center [767, 454] width 953 height 14
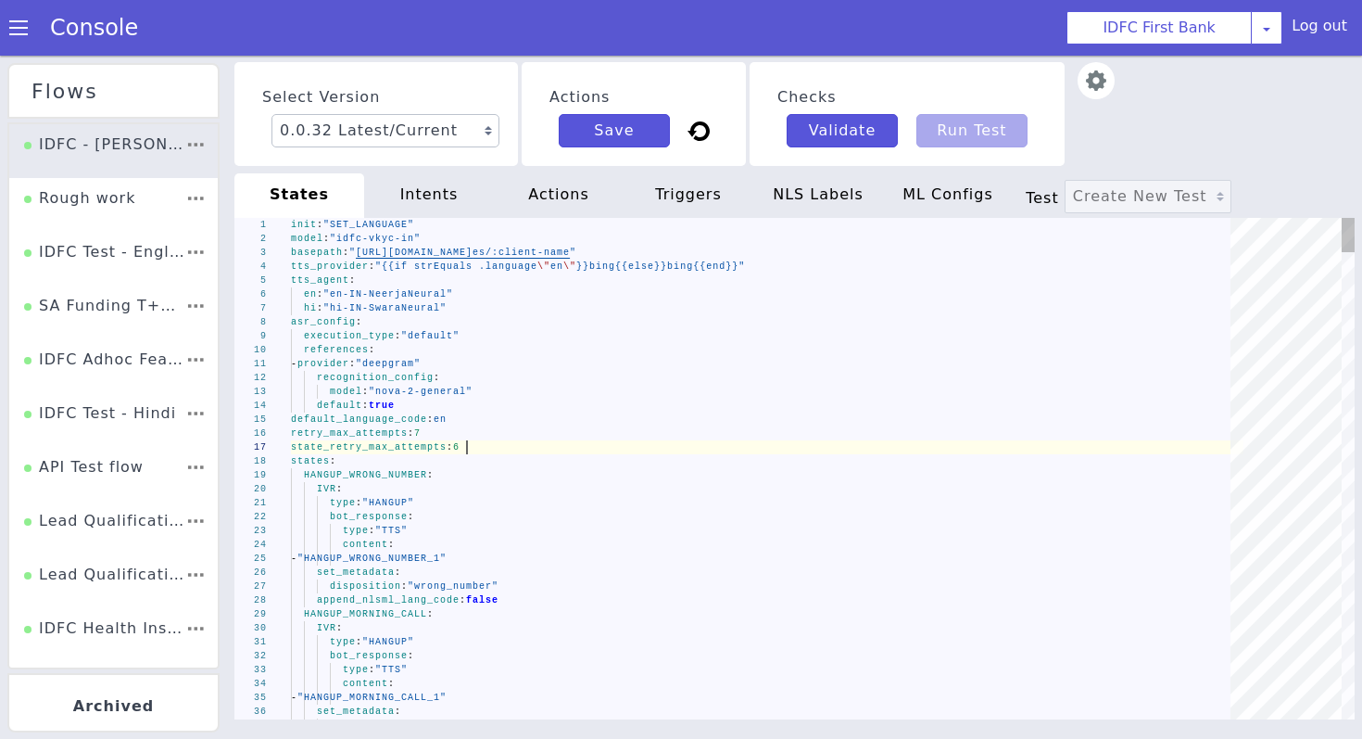
click at [724, 450] on div "state_retry_max_attempts : 6" at bounding box center [767, 447] width 953 height 14
type textarea "init: "SET_LANGUAGE" model: "idfc-vkyc-in" basepath: "[URL][DOMAIN_NAME]" tts_p…"
